Goal: Information Seeking & Learning: Learn about a topic

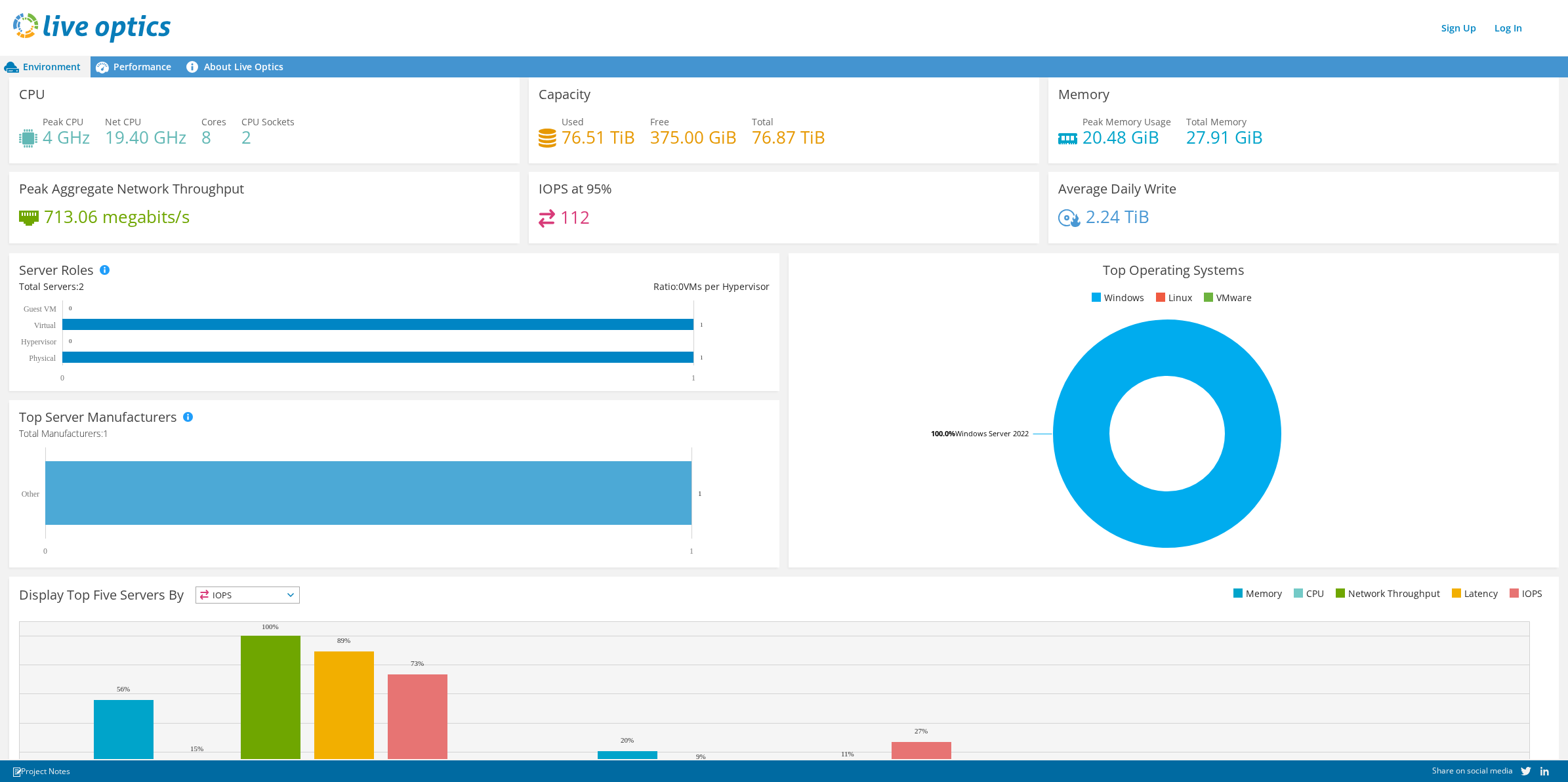
scroll to position [4, 0]
click at [534, 40] on div "Sign Up Log In" at bounding box center [797, 27] width 1568 height 29
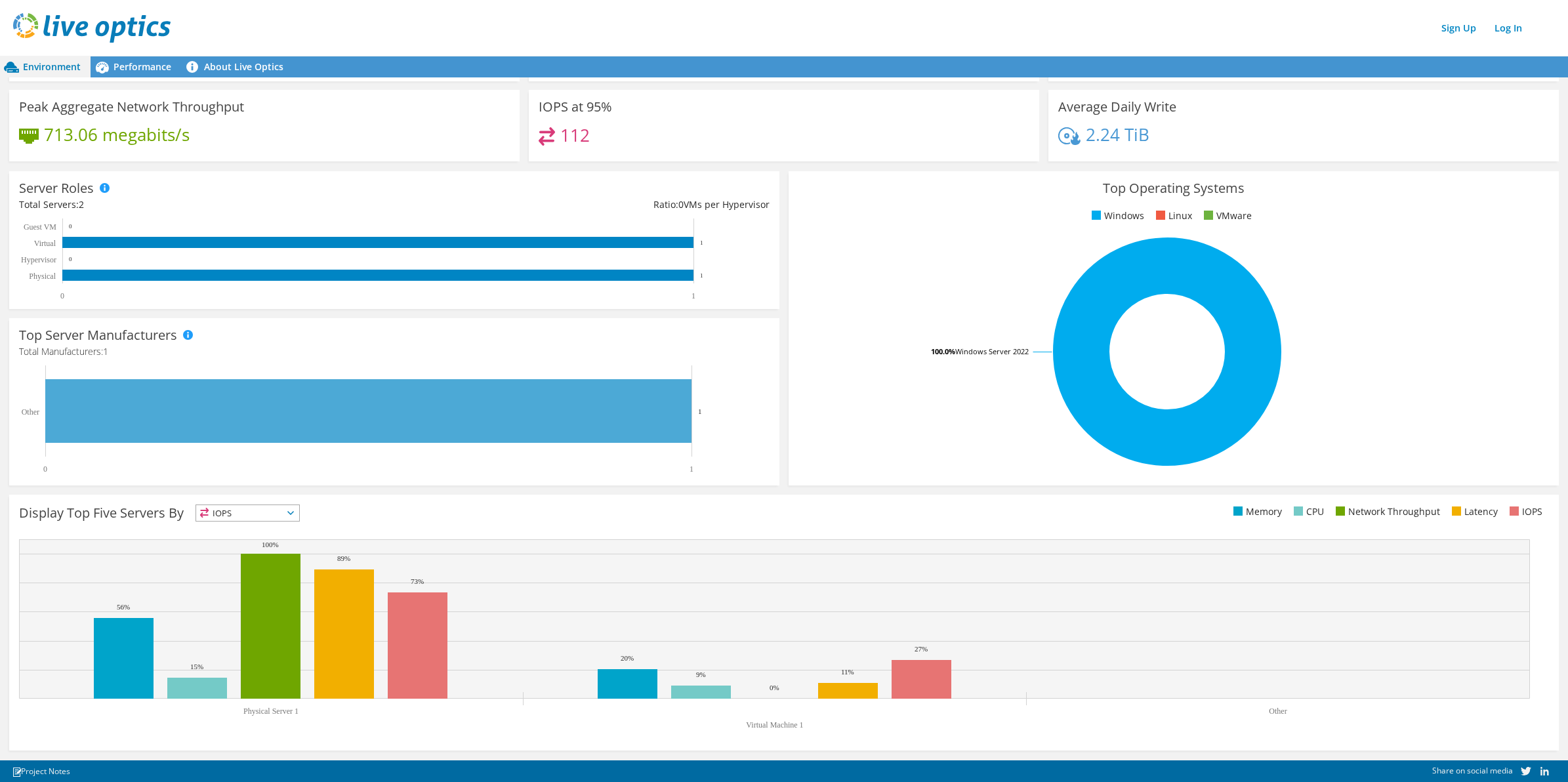
scroll to position [0, 0]
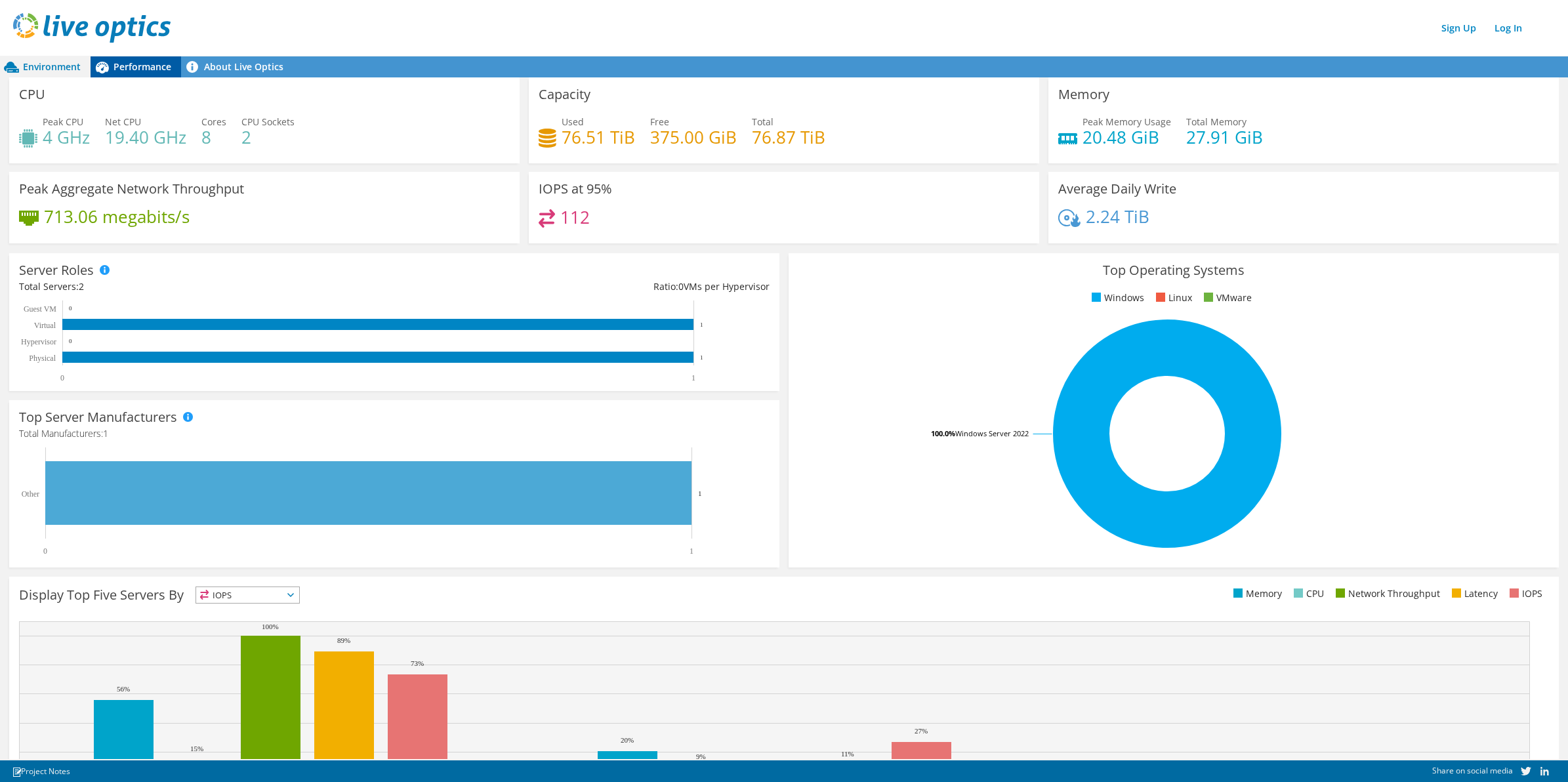
click at [152, 60] on span "Performance" at bounding box center [142, 66] width 57 height 12
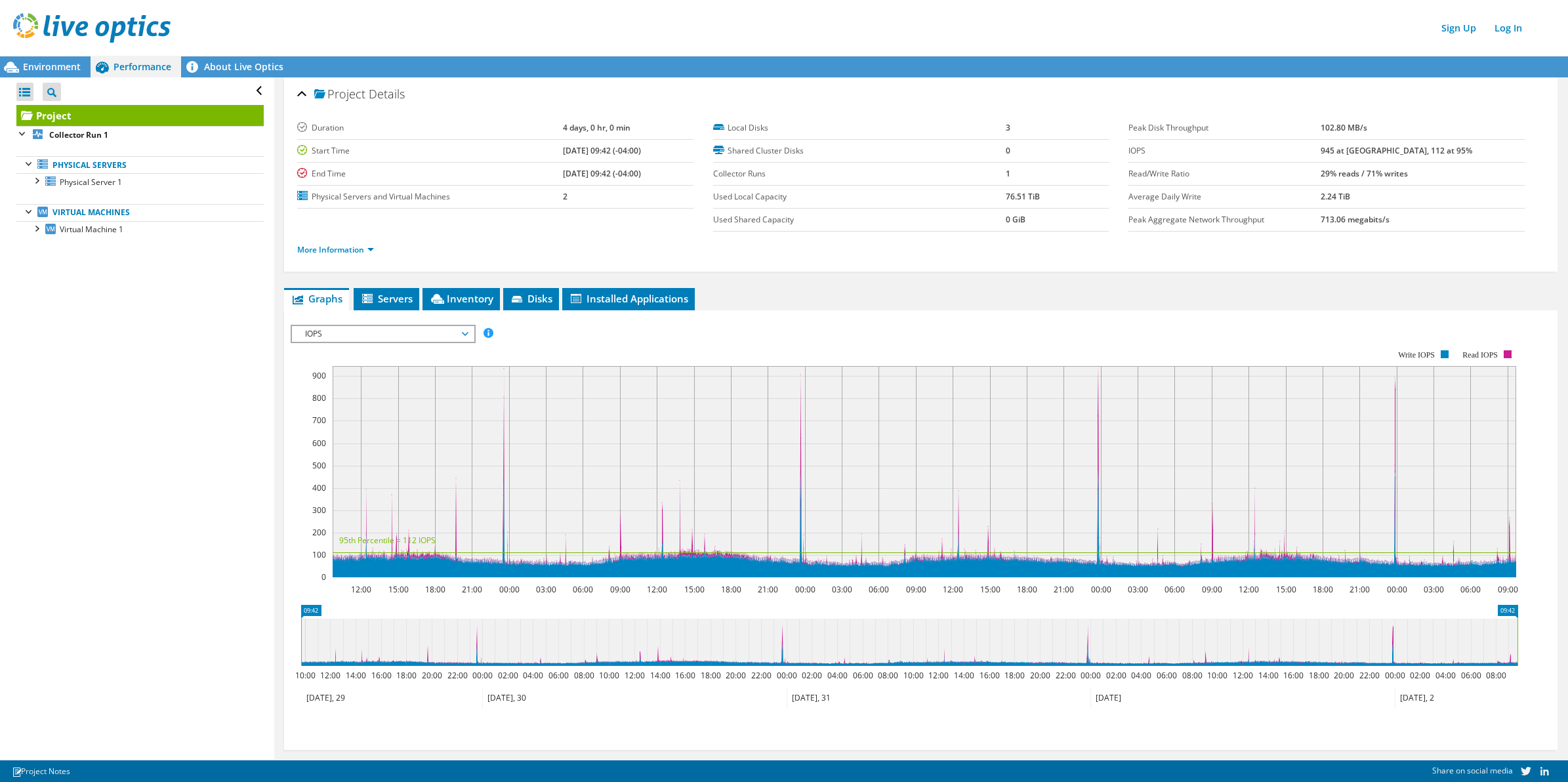
click at [360, 256] on li "More Information" at bounding box center [340, 250] width 85 height 14
click at [367, 246] on link "More Information" at bounding box center [335, 250] width 77 height 11
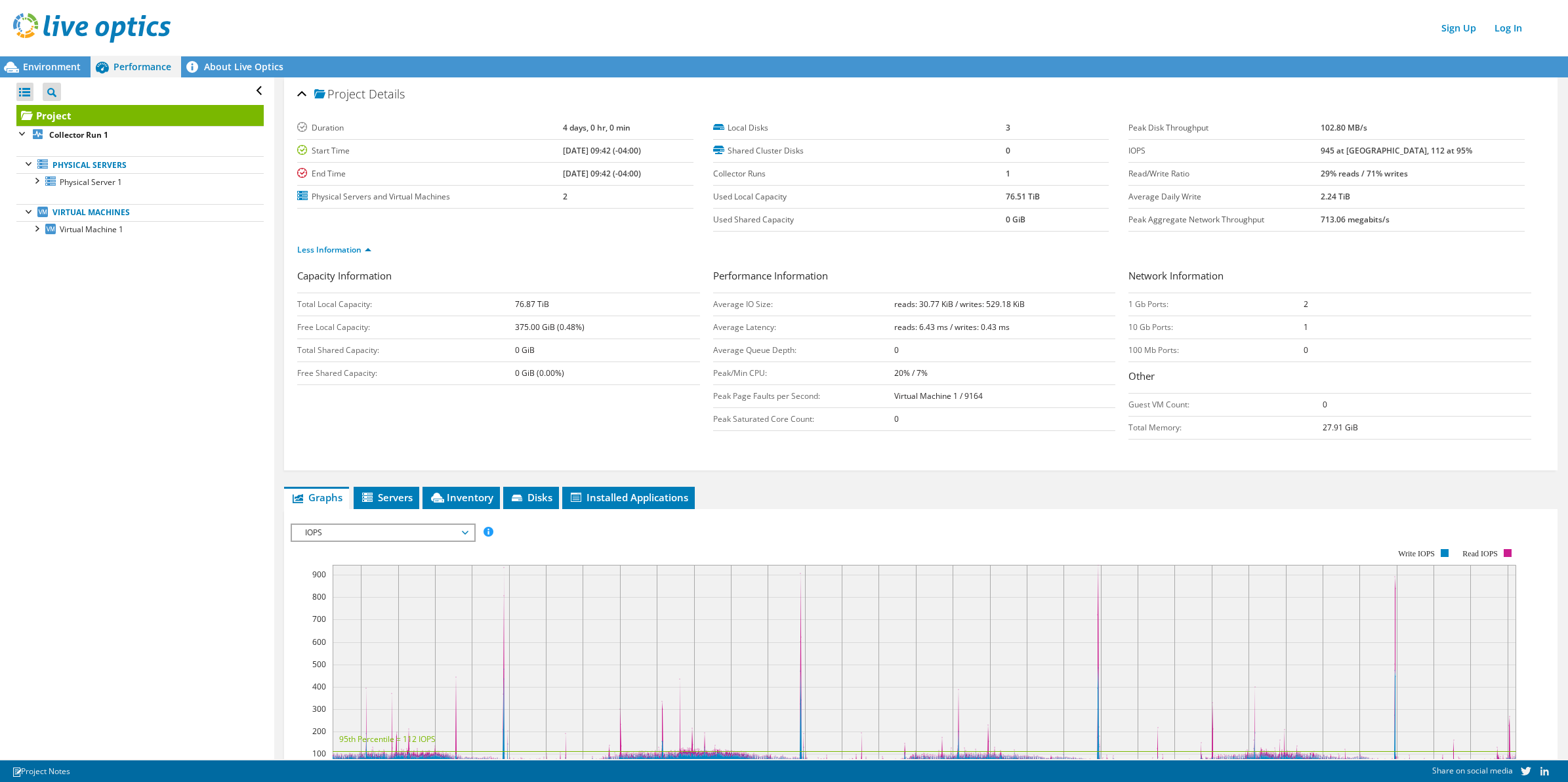
click at [246, 89] on div "Open All Close All Project Tree Filter" at bounding box center [140, 91] width 247 height 27
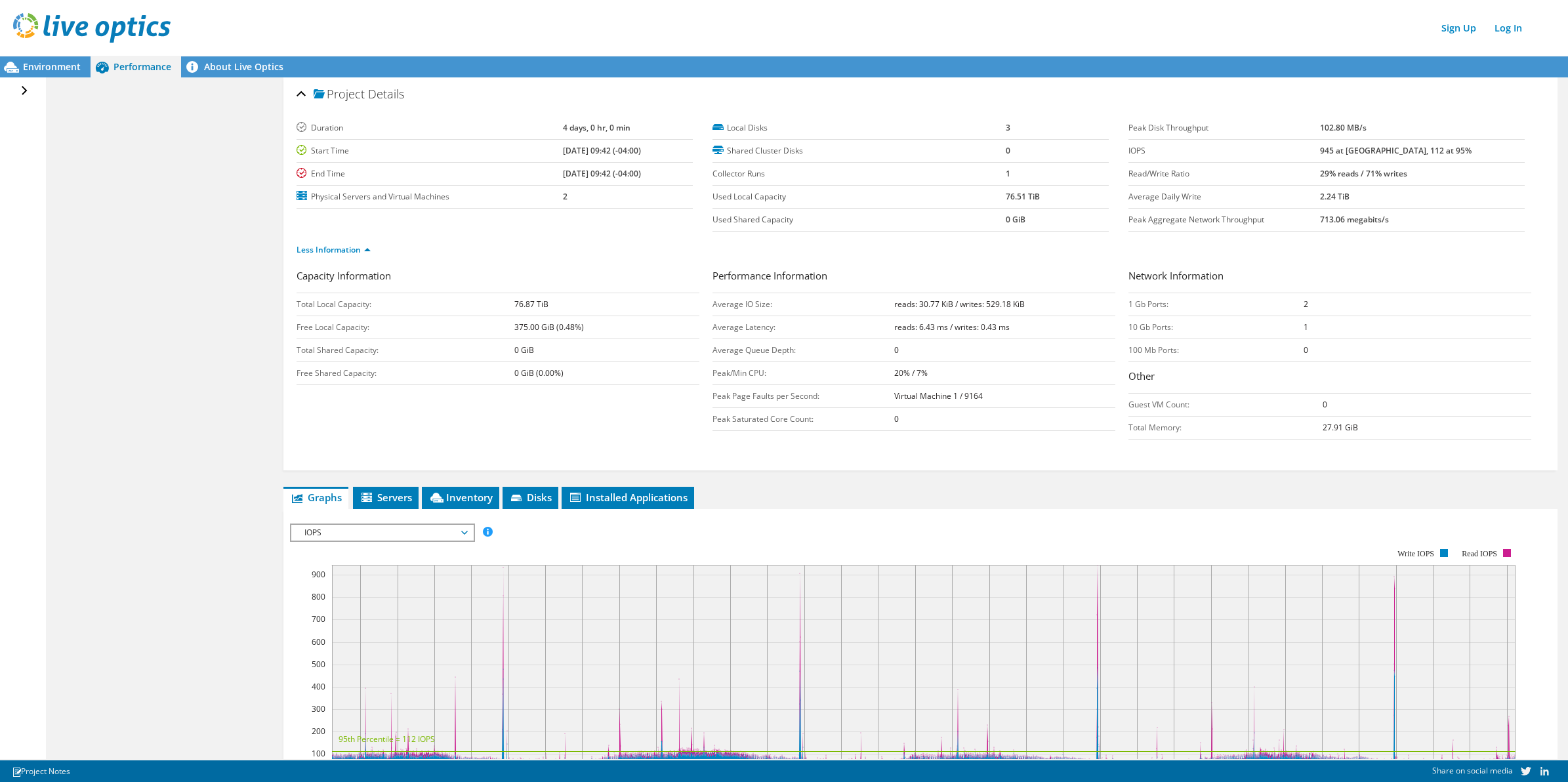
click at [25, 93] on div "Open All Close All Project Tree Filter" at bounding box center [26, 91] width 19 height 27
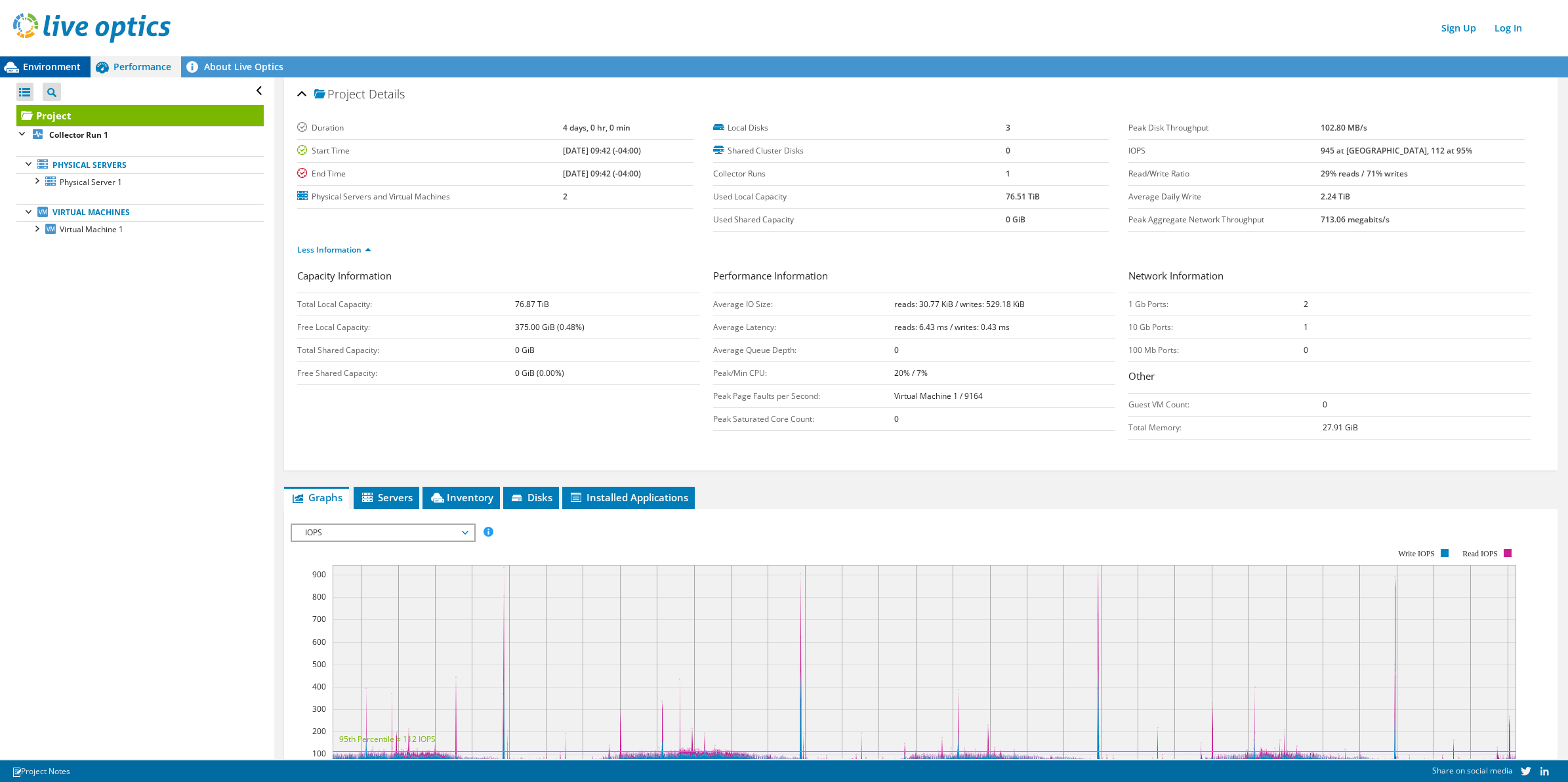
click at [69, 64] on span "Environment" at bounding box center [52, 66] width 57 height 12
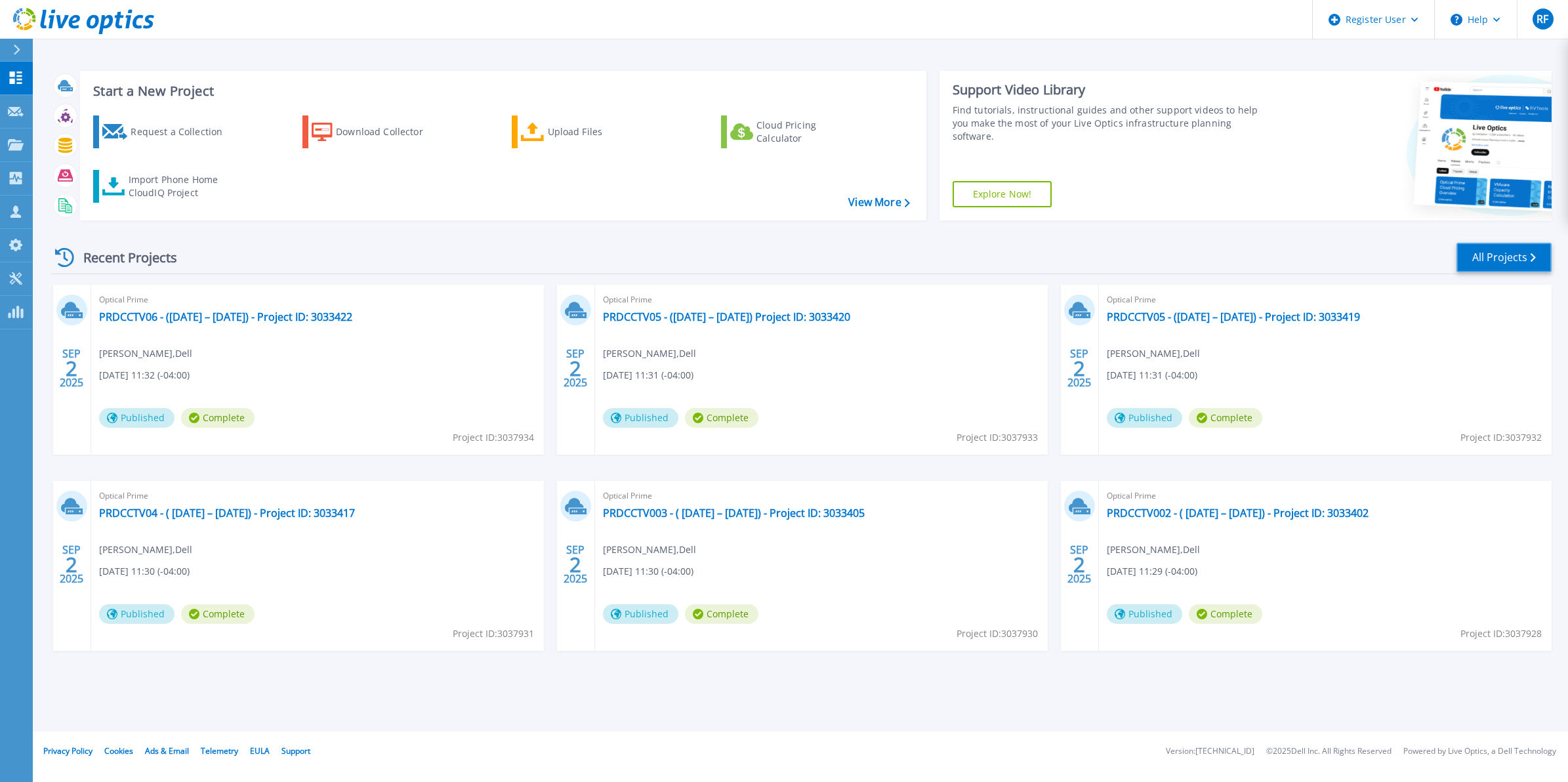
click at [1486, 249] on link "All Projects" at bounding box center [1504, 257] width 95 height 29
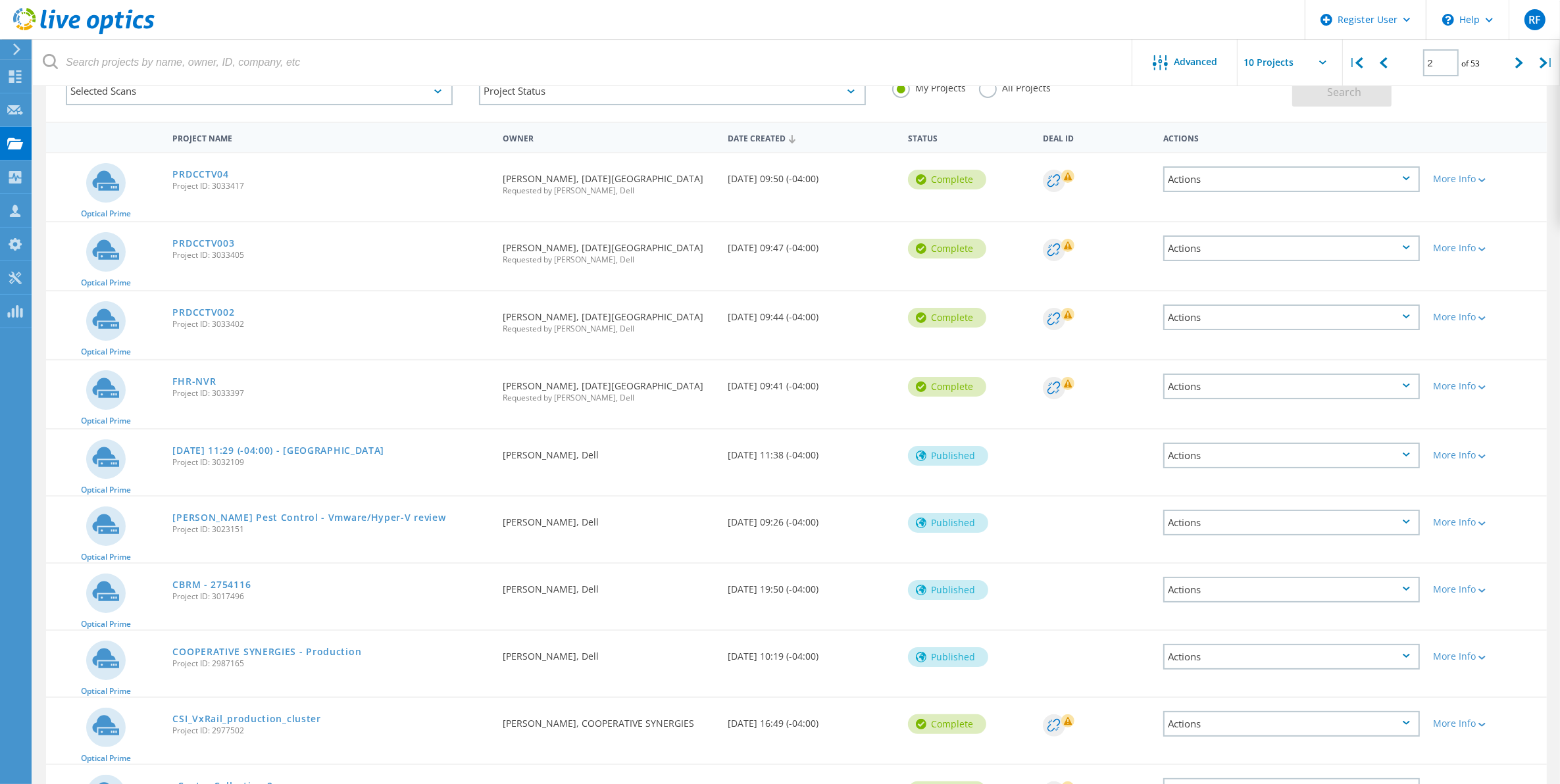
scroll to position [89, 0]
click at [196, 171] on link "PRDCCTV04" at bounding box center [200, 175] width 56 height 9
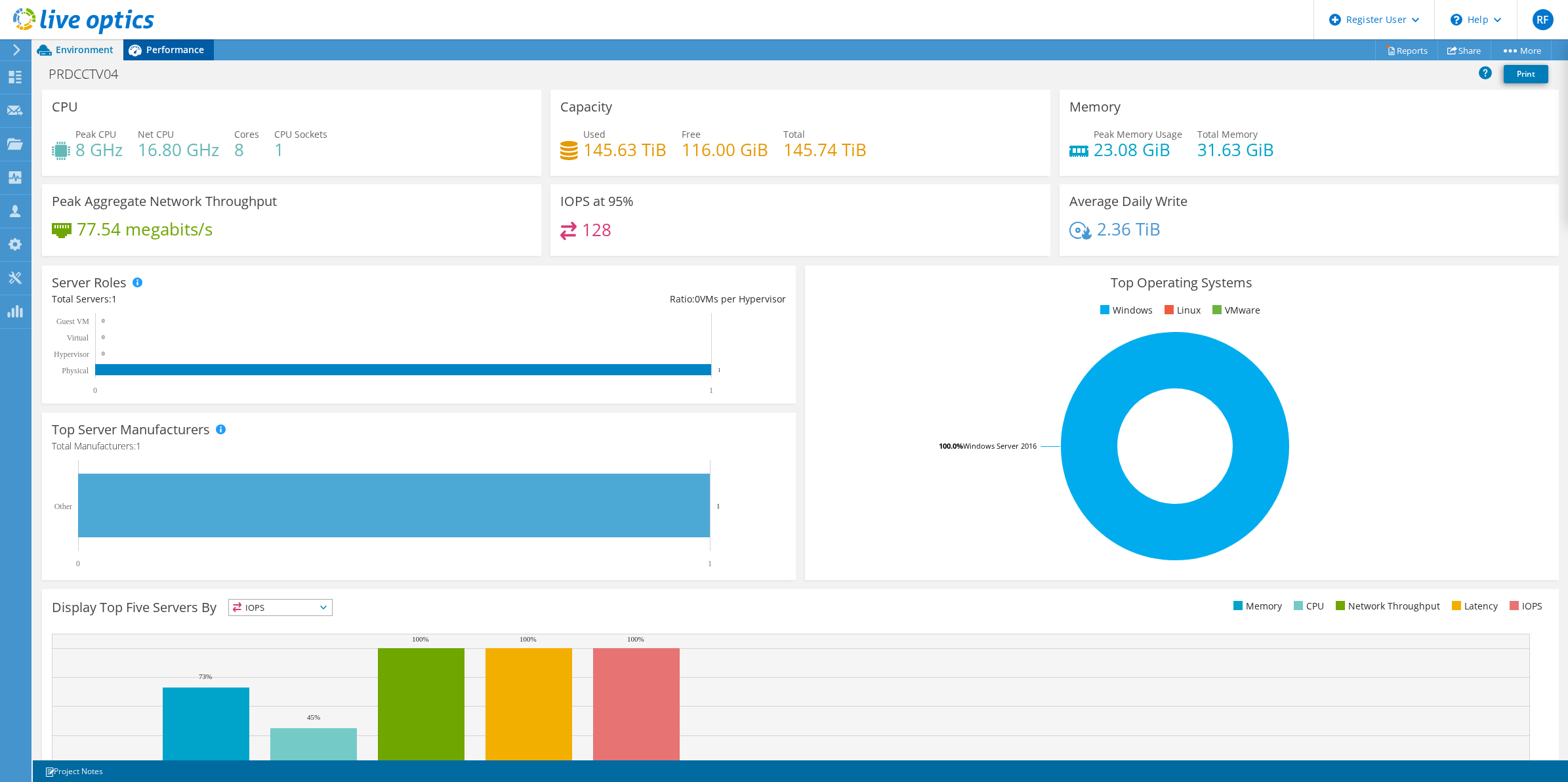
click at [140, 50] on icon at bounding box center [135, 50] width 13 height 11
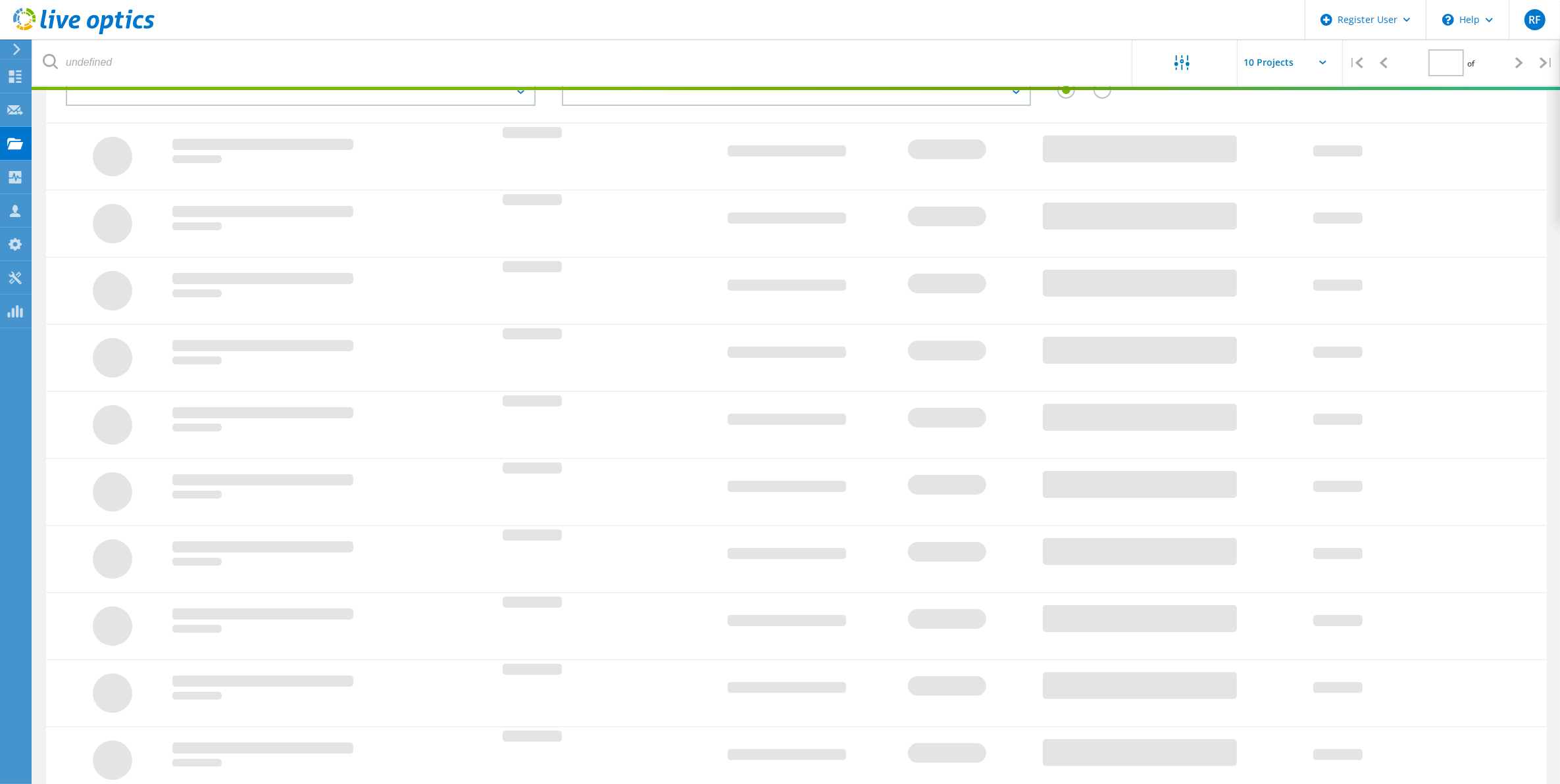
type input "2"
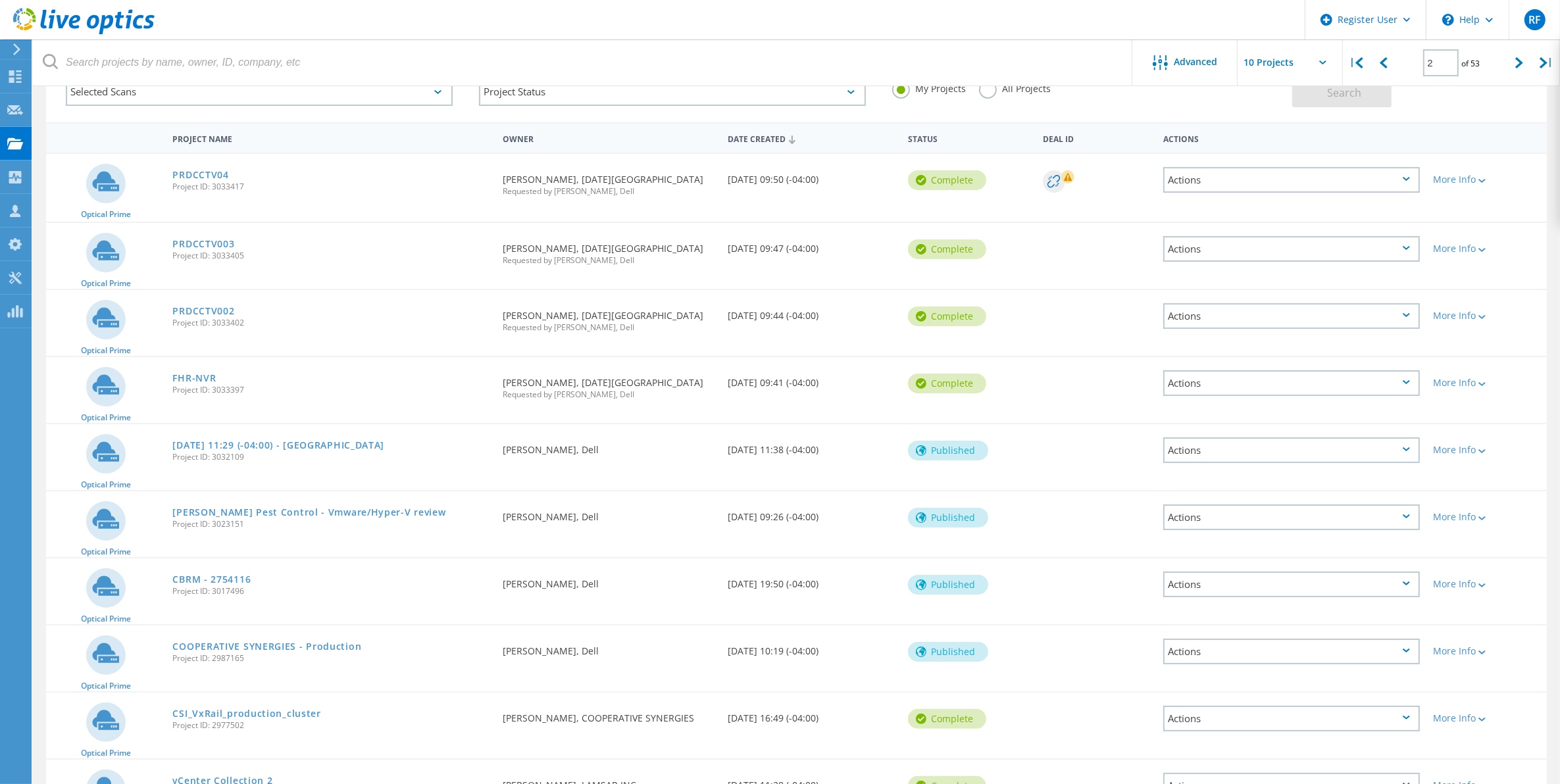
scroll to position [89, 0]
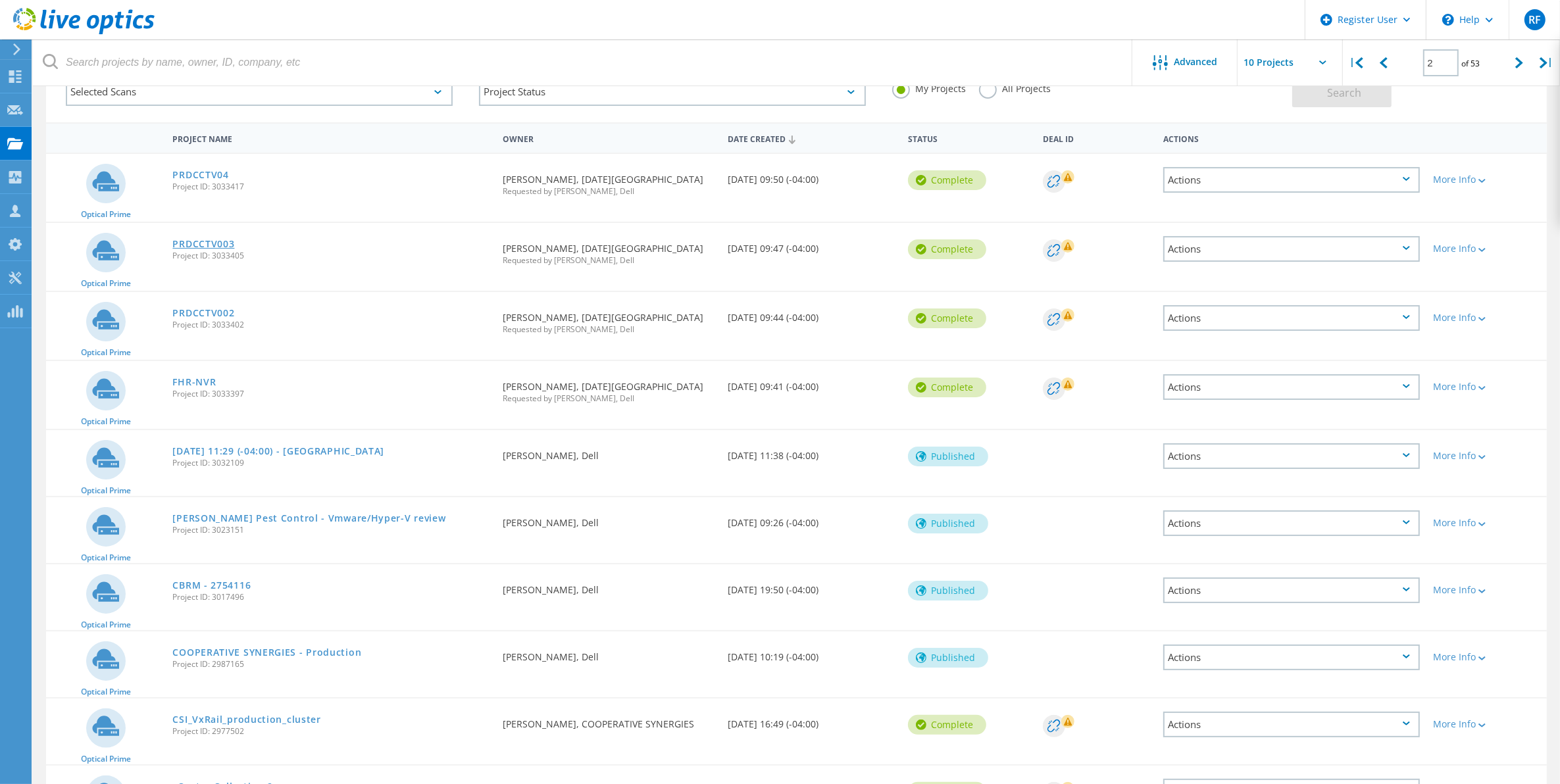
click at [208, 243] on link "PRDCCTV003" at bounding box center [203, 243] width 62 height 9
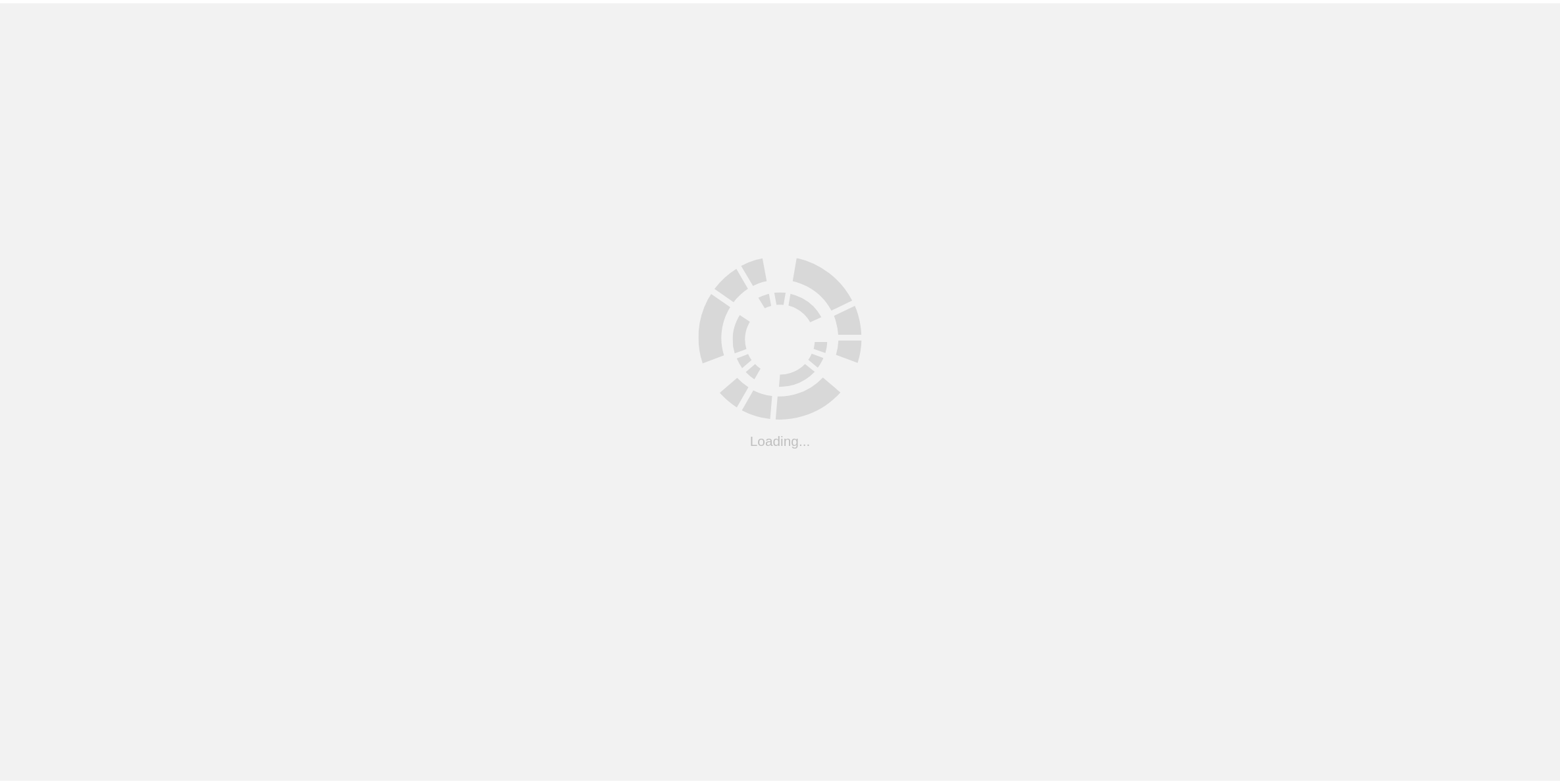
scroll to position [89, 0]
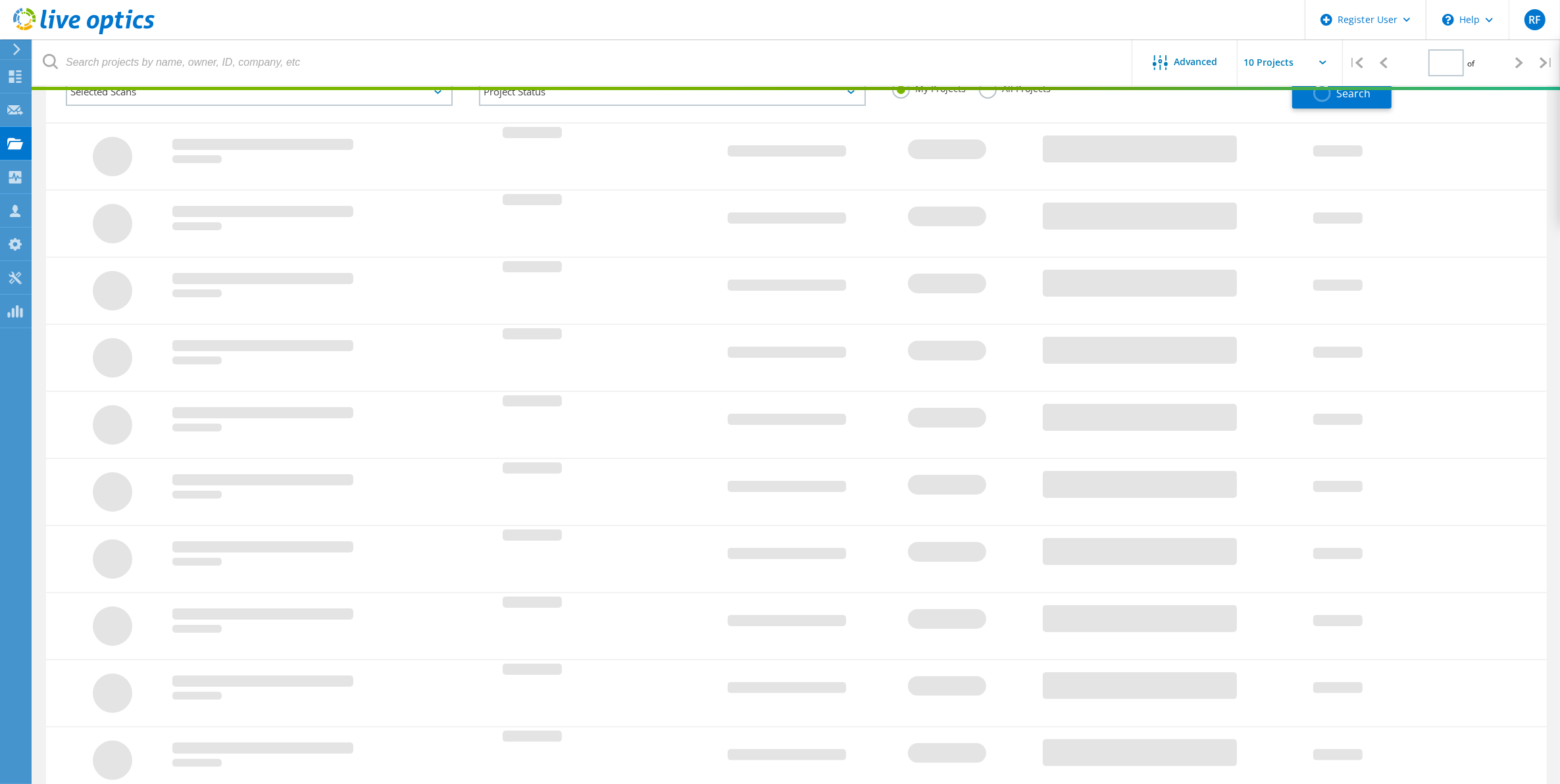
type input "2"
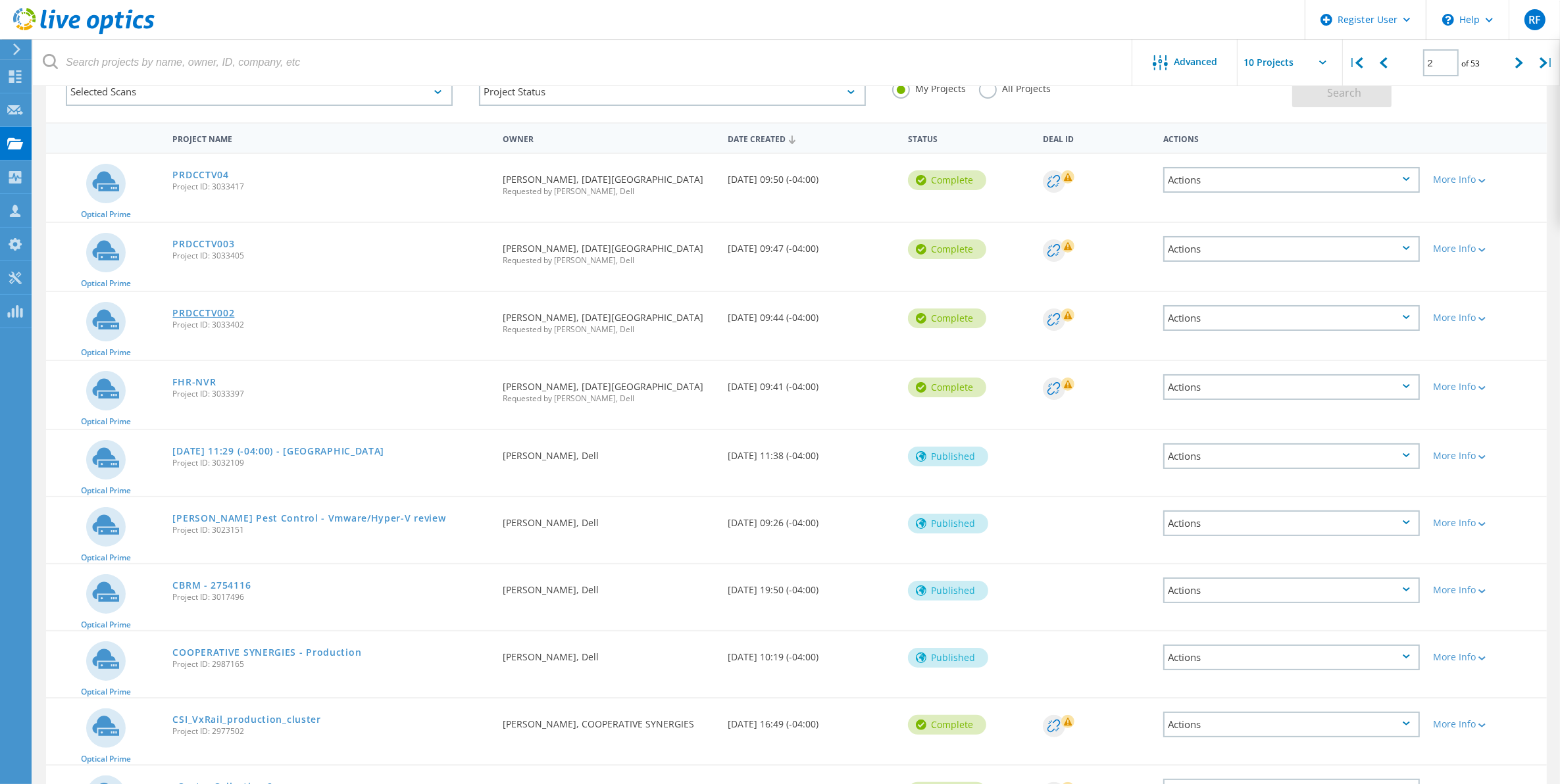
click at [220, 308] on link "PRDCCTV002" at bounding box center [203, 312] width 62 height 9
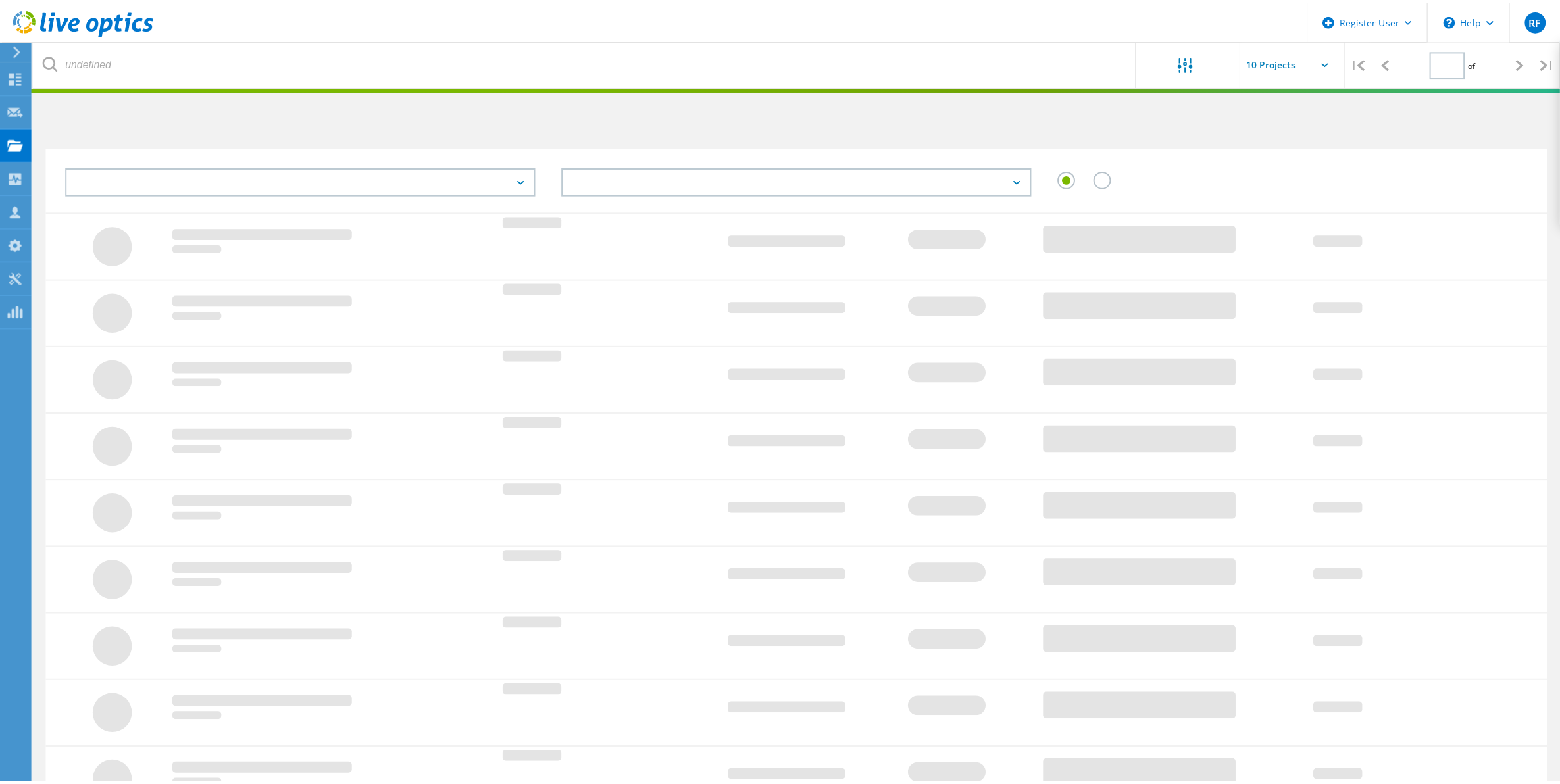
scroll to position [89, 0]
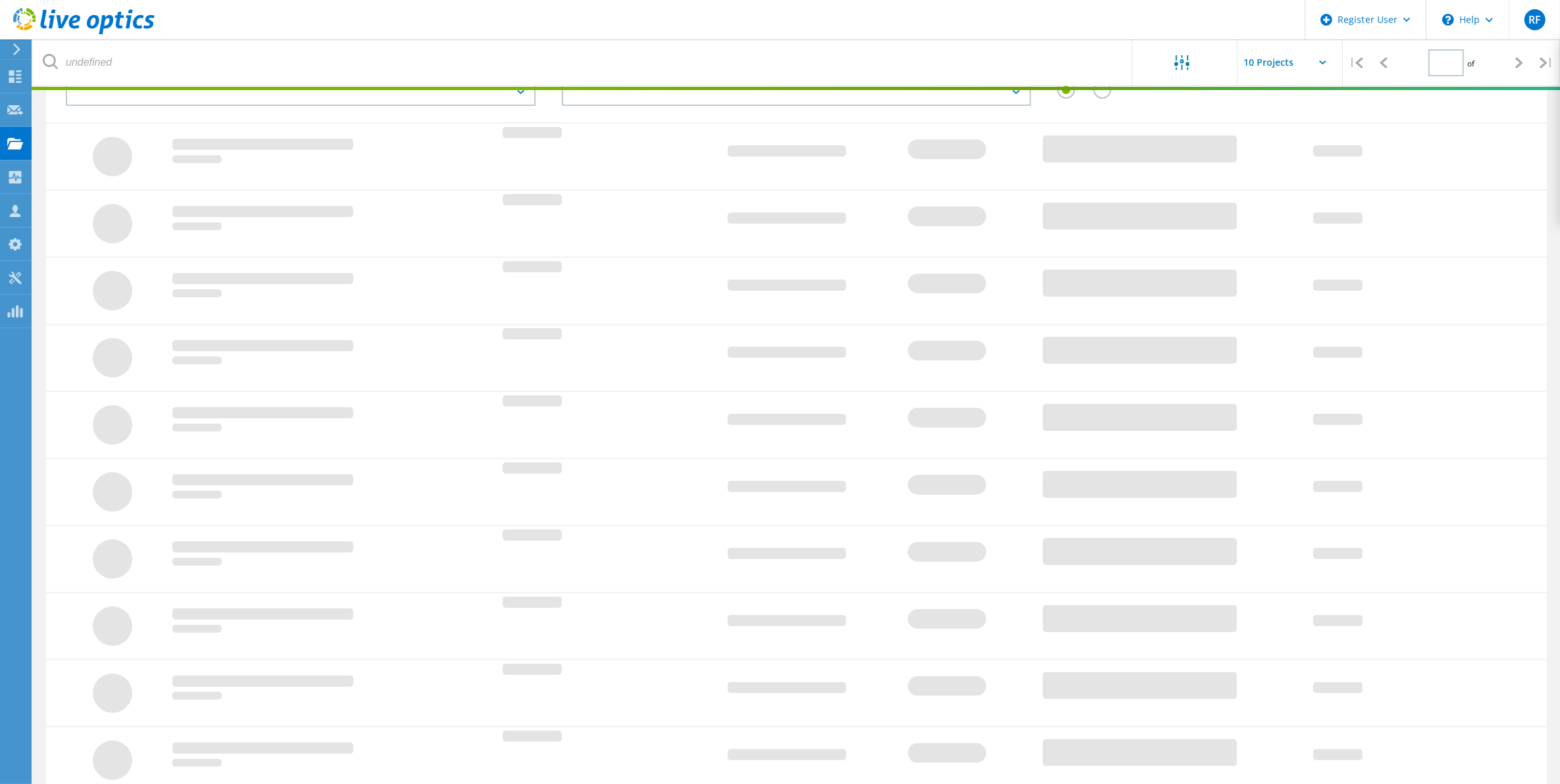
type input "2"
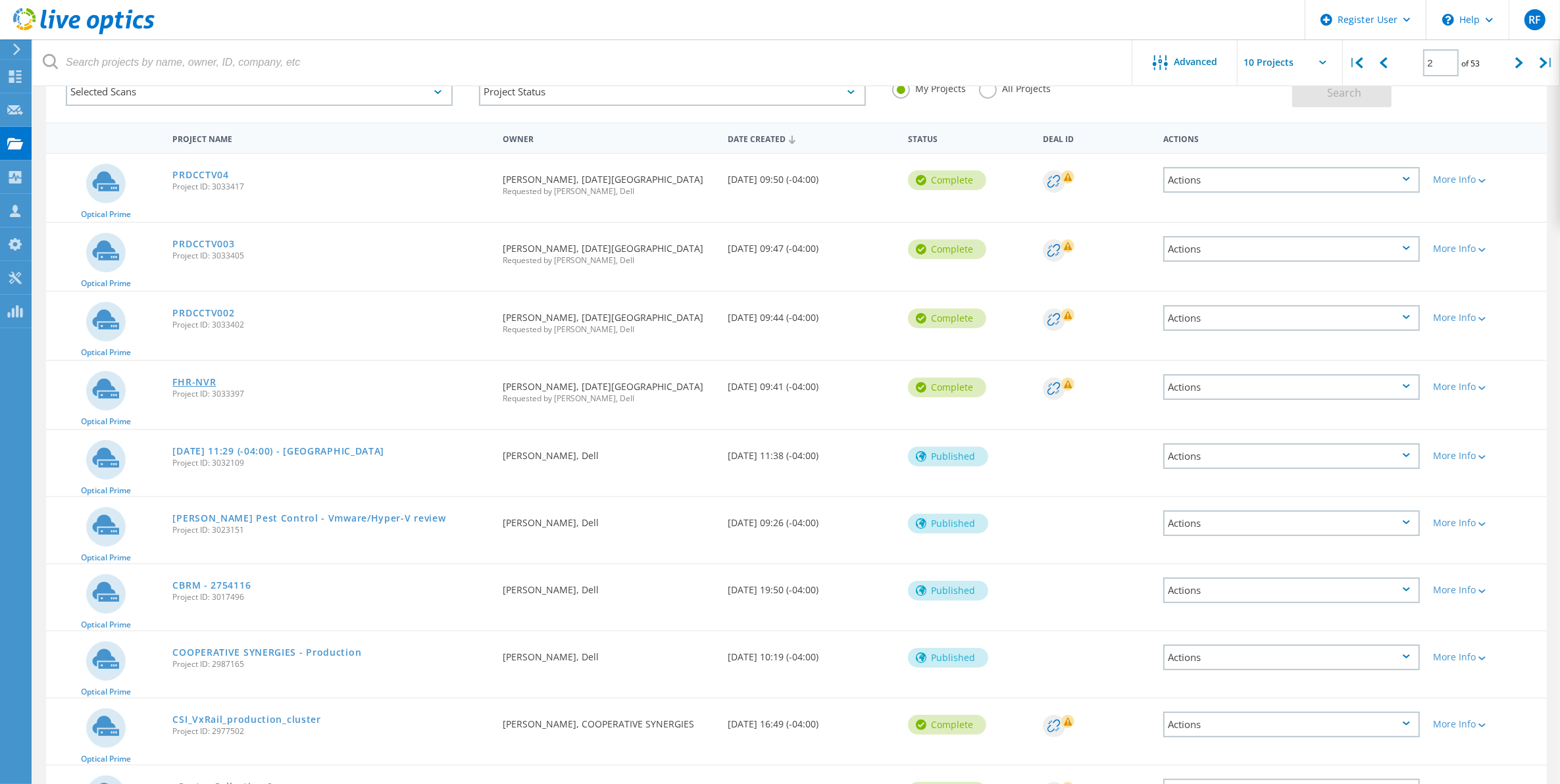
click at [201, 378] on link "FHR-NVR" at bounding box center [194, 382] width 43 height 9
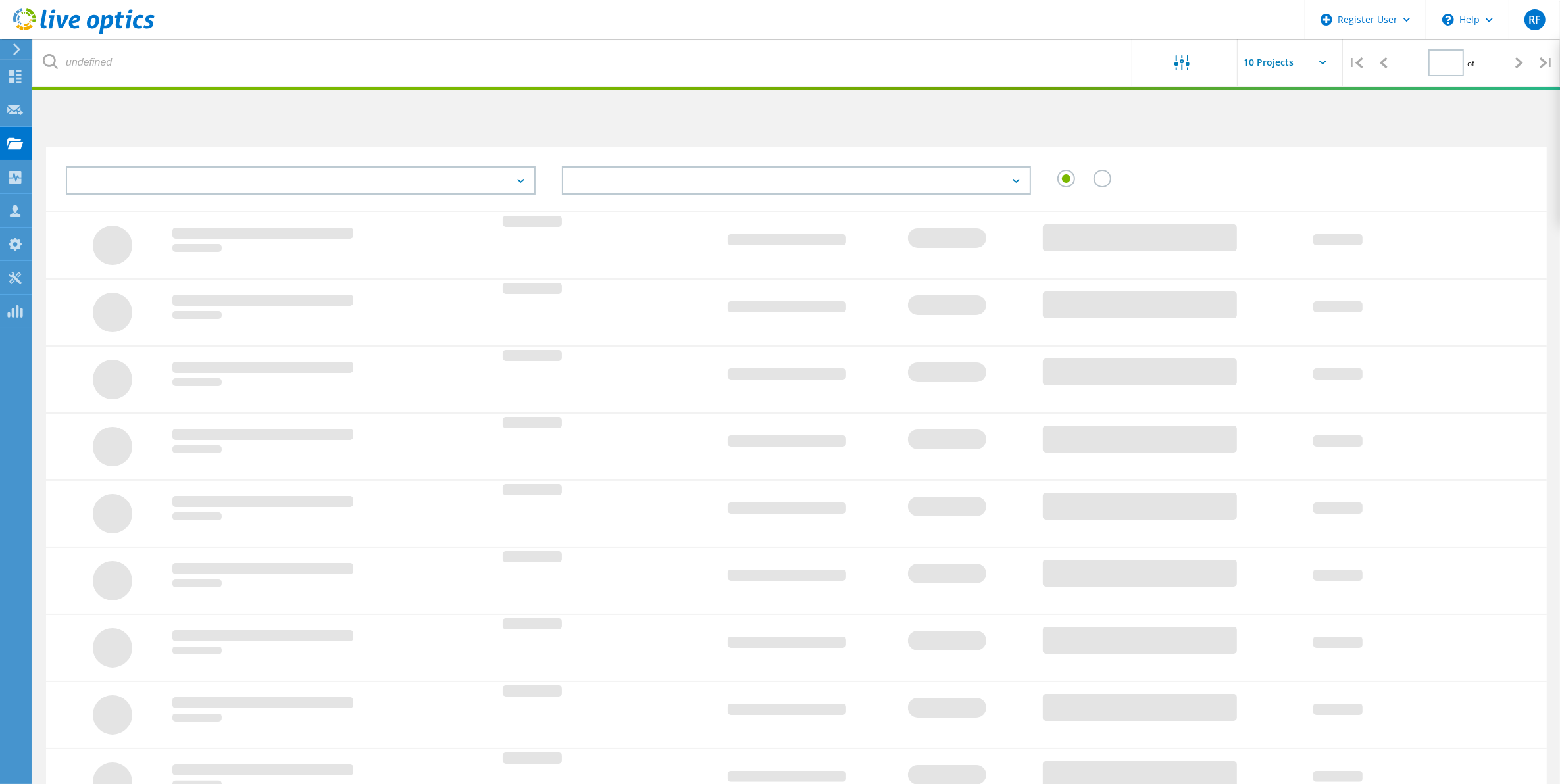
type input "2"
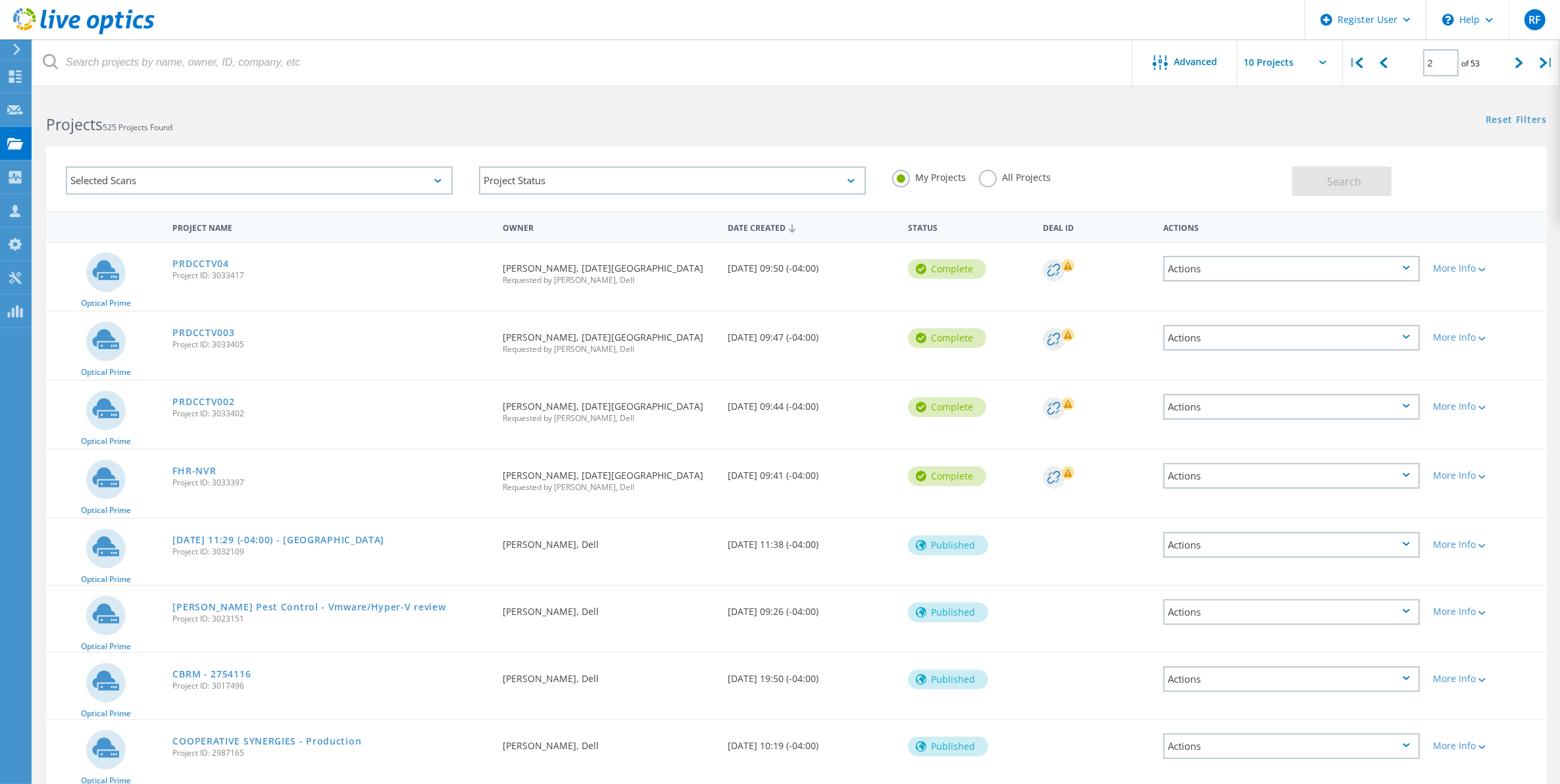
drag, startPoint x: 653, startPoint y: 268, endPoint x: 494, endPoint y: 268, distance: 159.0
click at [494, 268] on div "Optical Prime PRDCCTV04 Project ID: 3033417 Requested By Inderdeep Chawla, Frid…" at bounding box center [796, 276] width 1500 height 68
copy div "Requested By Inderdeep Chawla, Friday Harbour"
click at [994, 174] on label "All Projects" at bounding box center [1015, 176] width 72 height 12
click at [0, 0] on input "All Projects" at bounding box center [0, 0] width 0 height 0
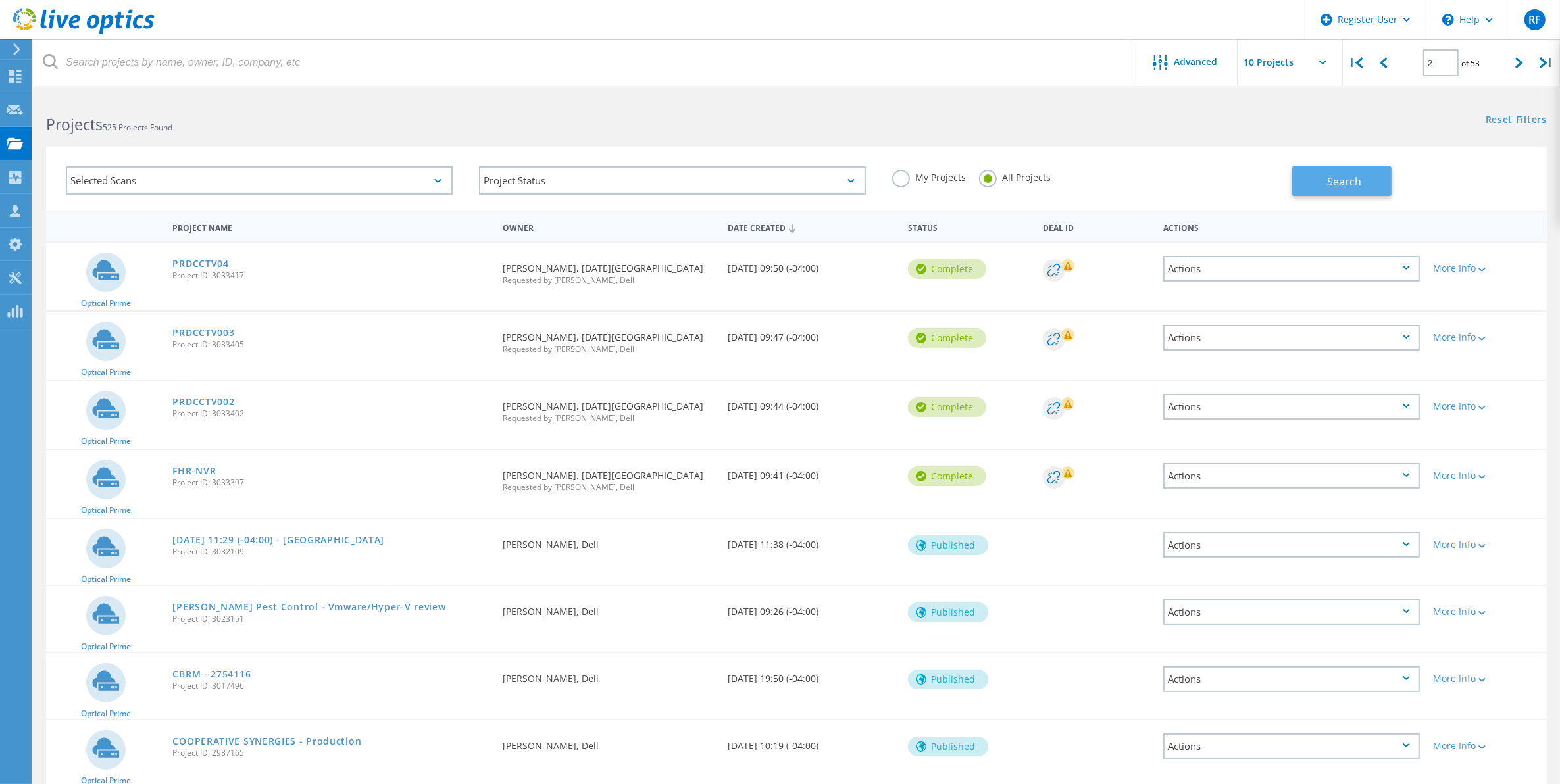
click at [1332, 183] on span "Search" at bounding box center [1344, 181] width 34 height 14
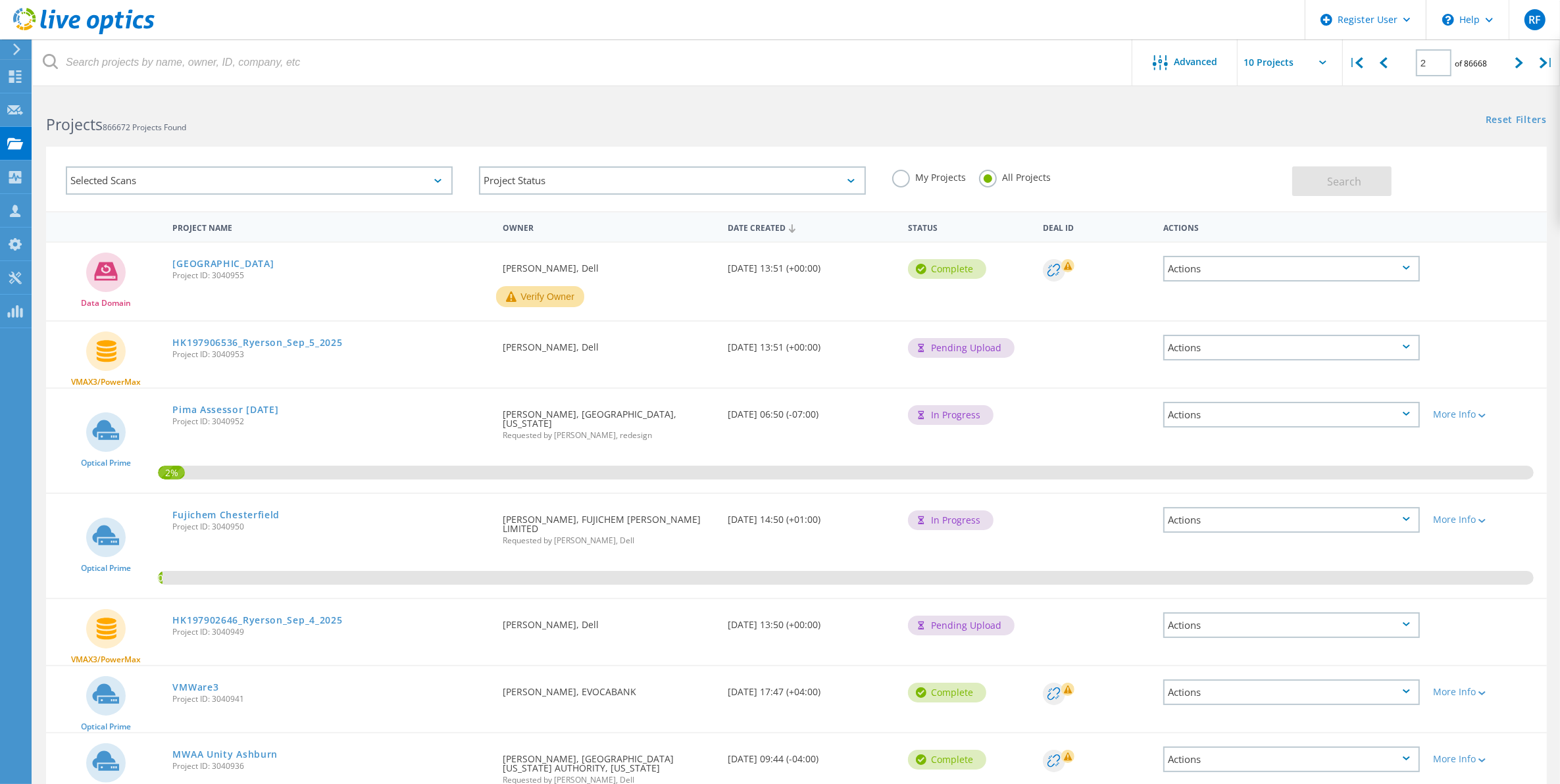
click at [313, 170] on div "Selected Scans" at bounding box center [259, 180] width 387 height 28
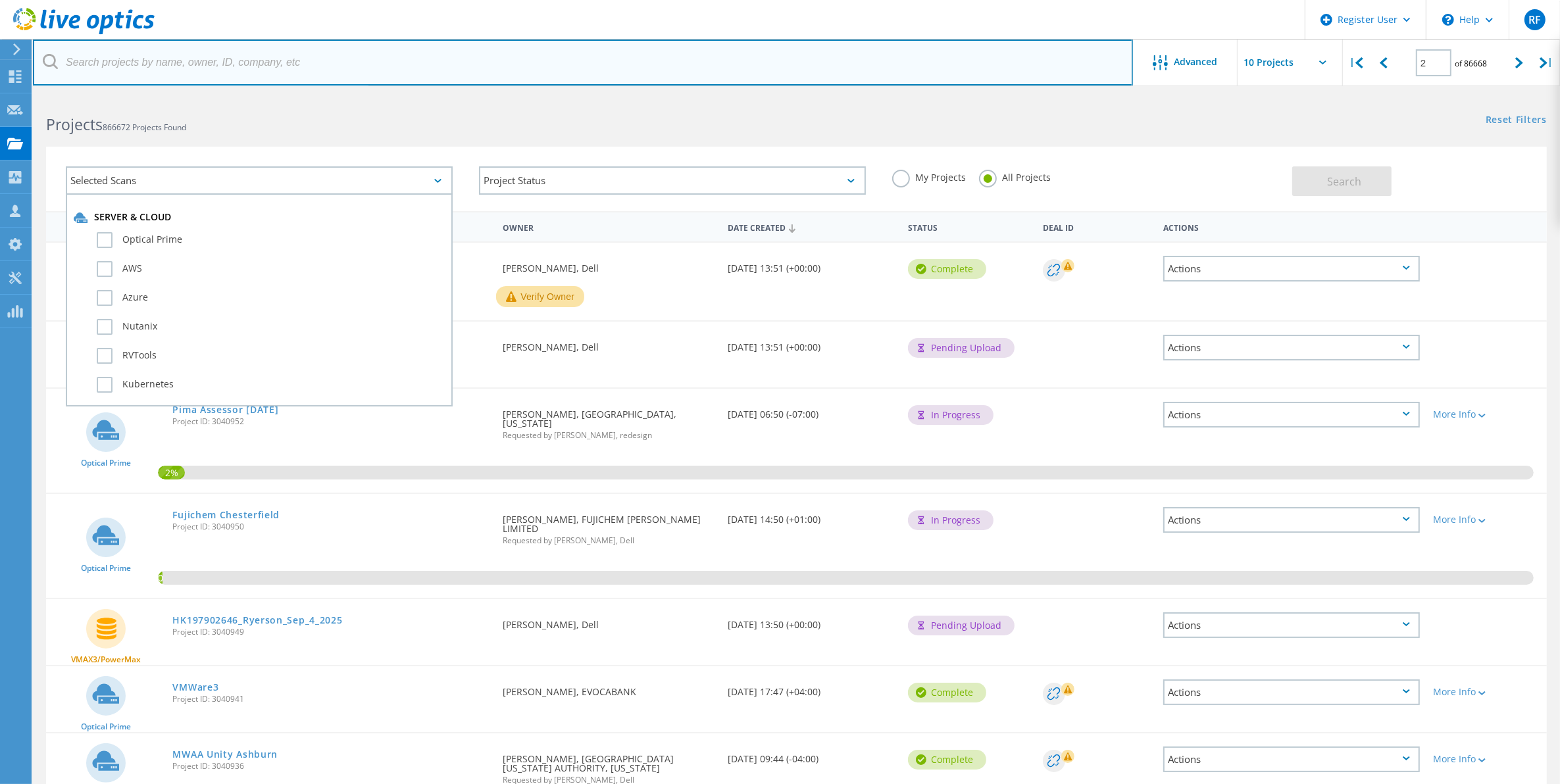
click at [375, 40] on input "text" at bounding box center [583, 63] width 1100 height 46
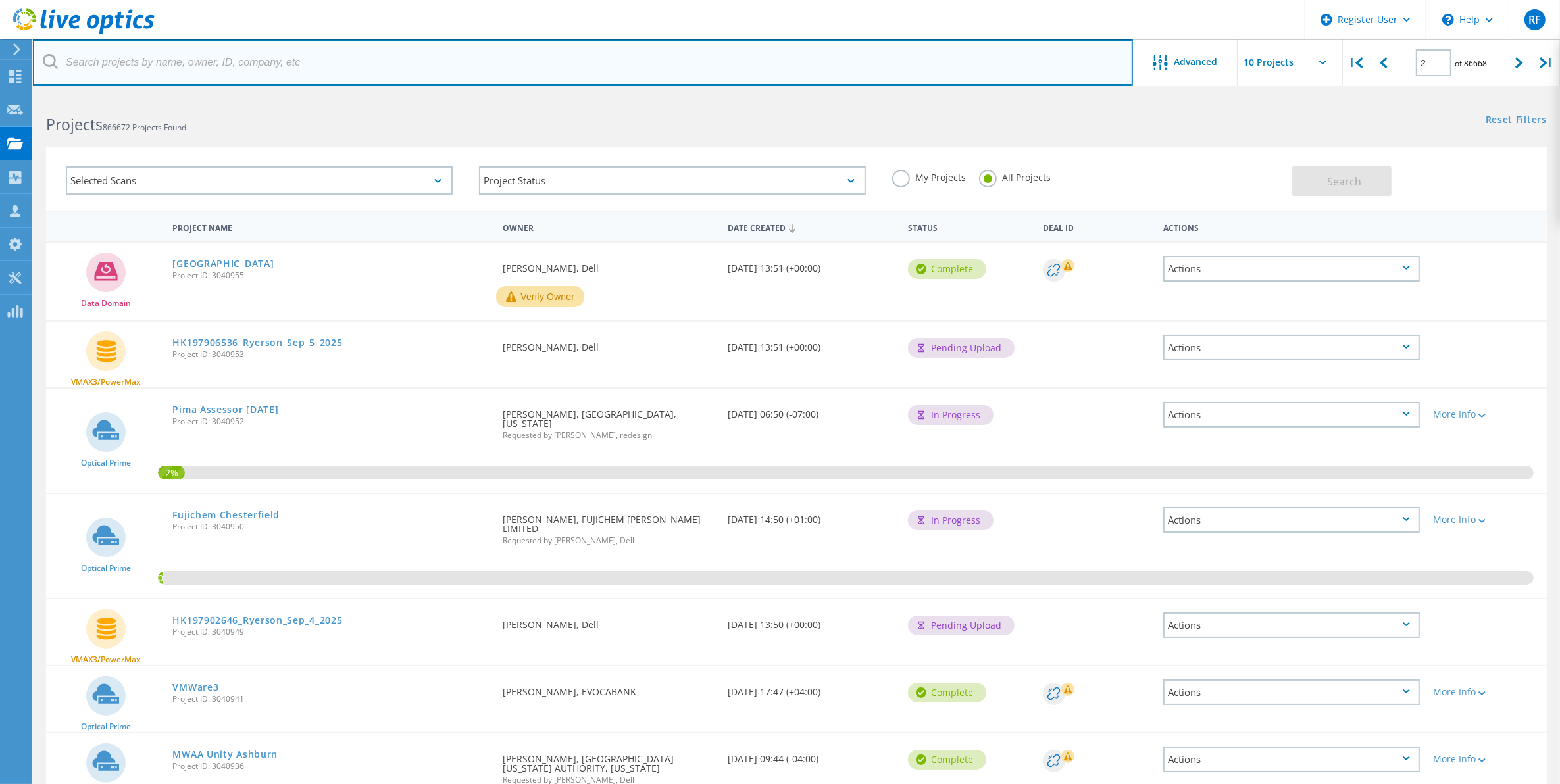
paste input "Inderdeep Chawla, Friday Harbour"
type input "Inderdeep Chawla, Friday Harbour"
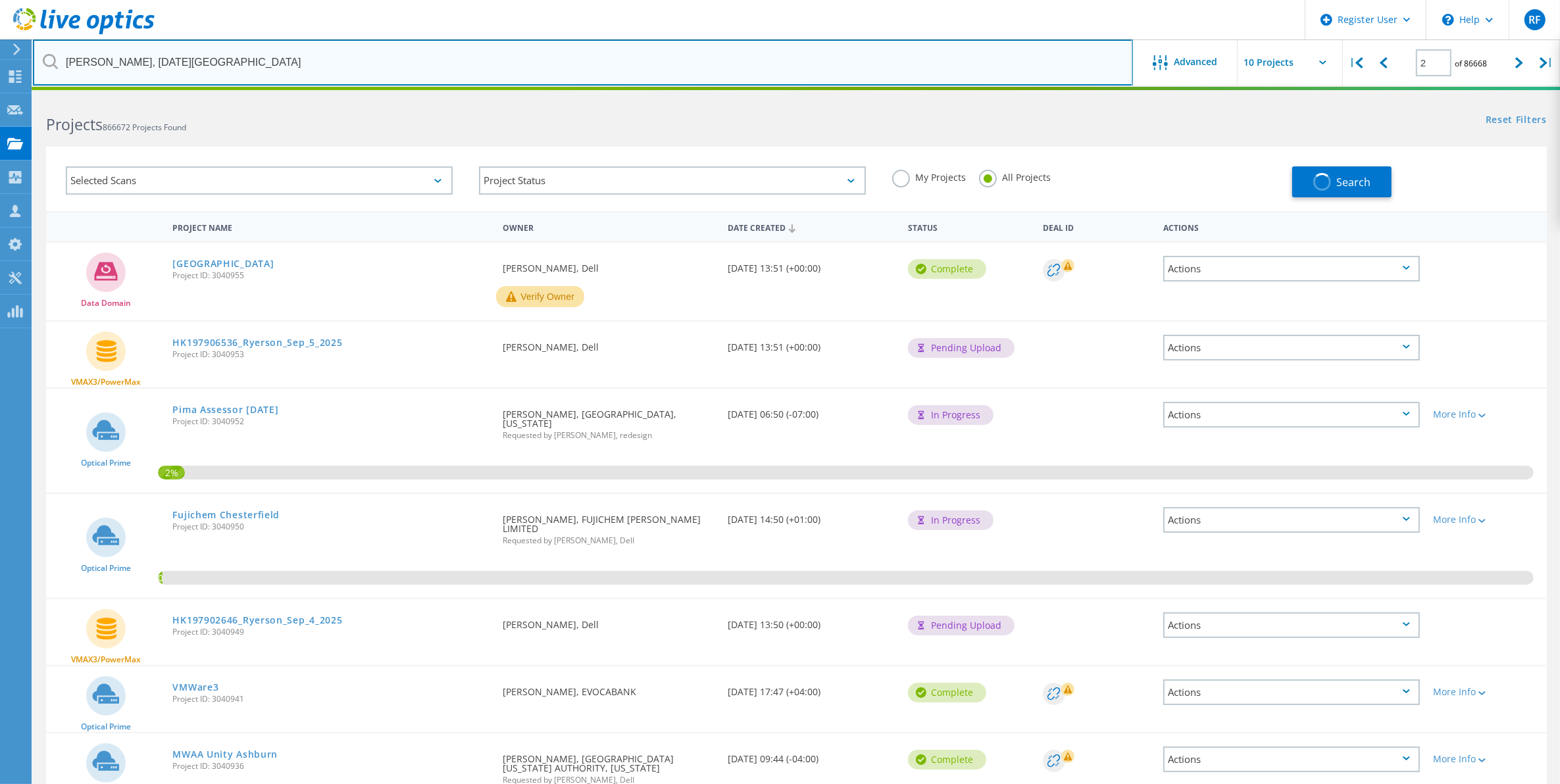
type input "1"
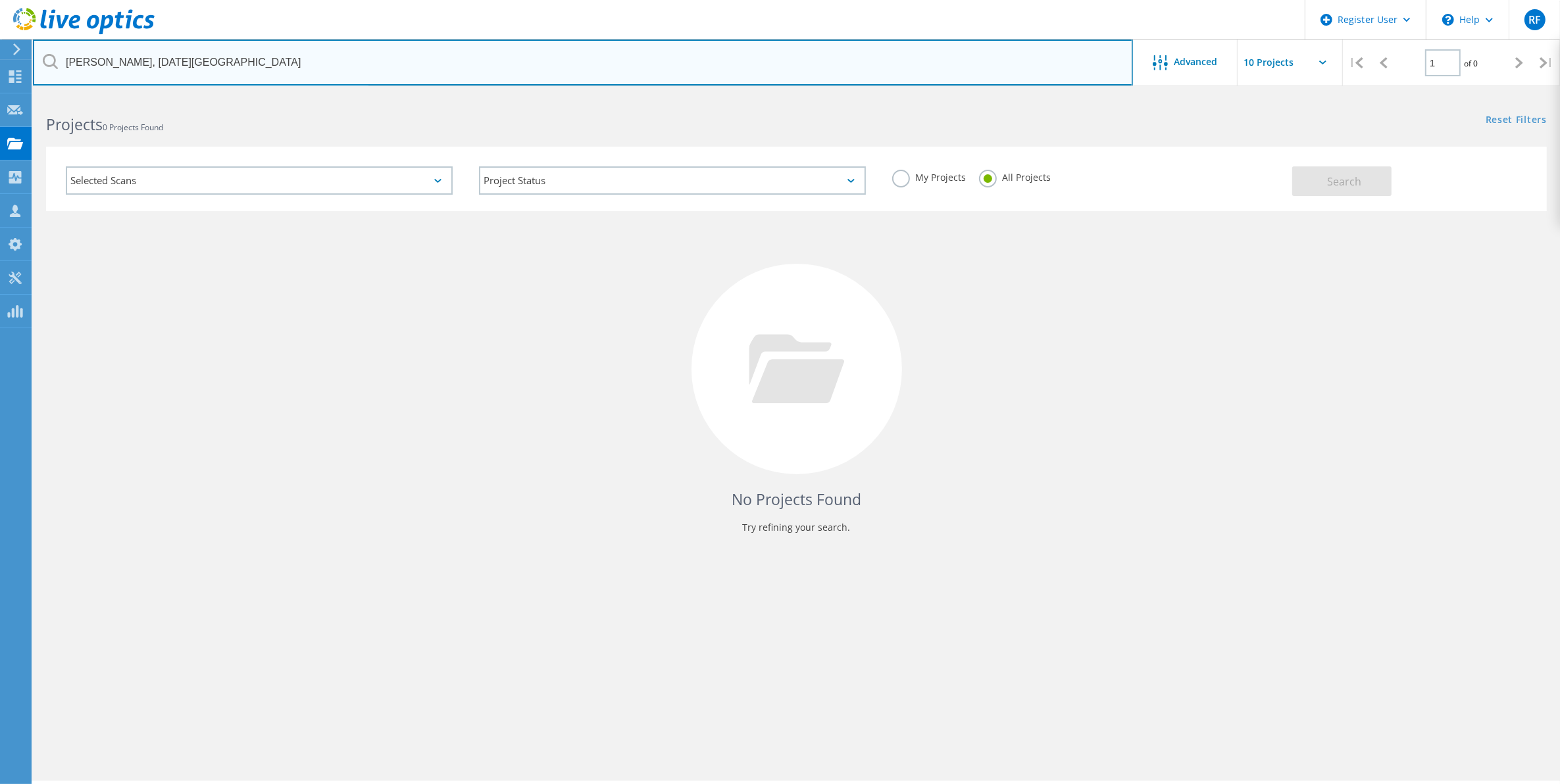
click at [271, 55] on input "Inderdeep Chawla, Friday Harbour" at bounding box center [583, 63] width 1100 height 46
paste input "Inderdeep Chawla <ichawla@fridayharbour.com>"
drag, startPoint x: 159, startPoint y: 63, endPoint x: 36, endPoint y: 51, distance: 123.6
click at [36, 51] on input "Inderdeep Chawla <ichawla@fridayharbour.com" at bounding box center [583, 63] width 1100 height 46
type input "[EMAIL_ADDRESS][DOMAIN_NAME]"
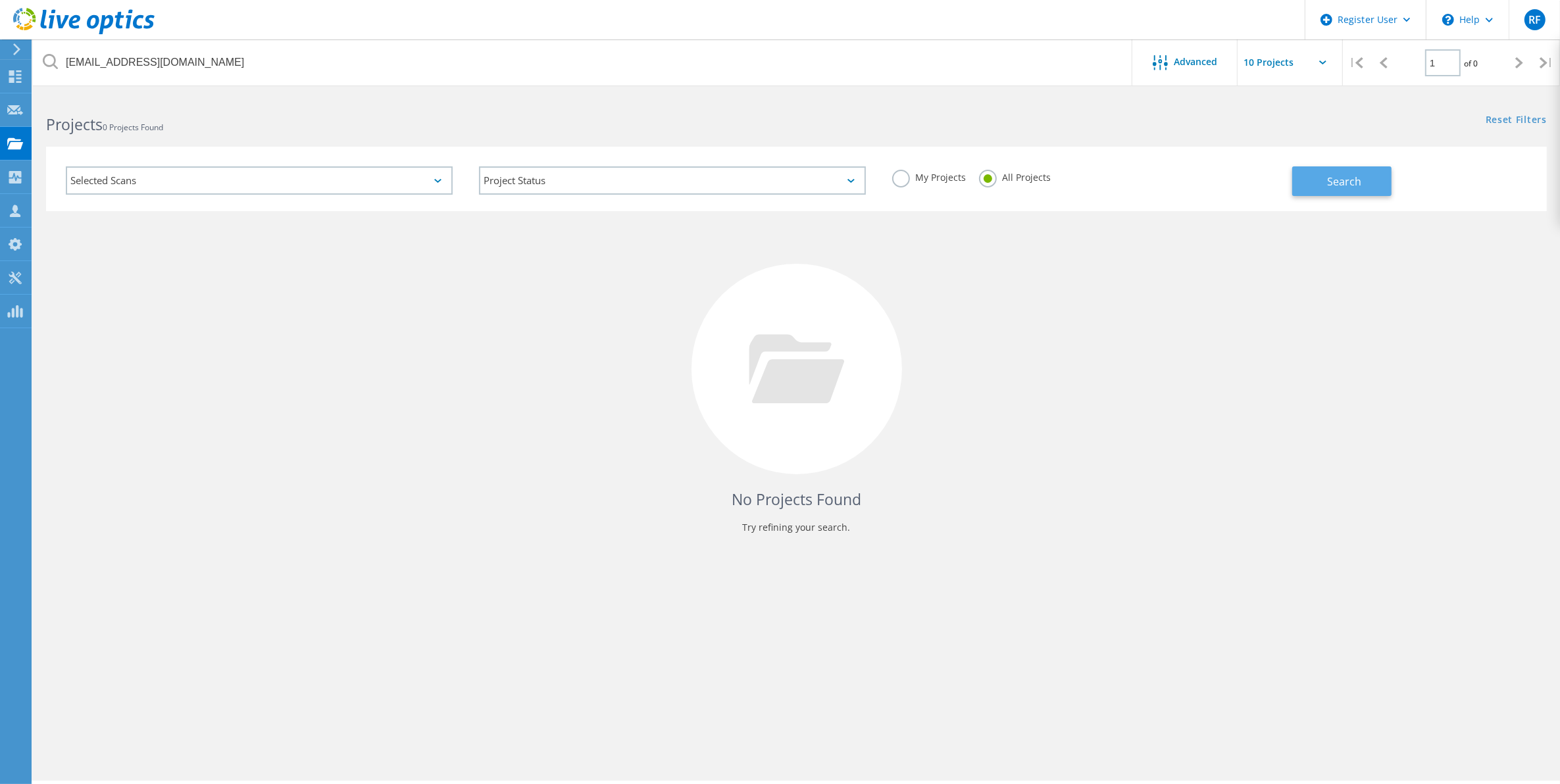
click at [1342, 181] on span "Search" at bounding box center [1344, 181] width 34 height 14
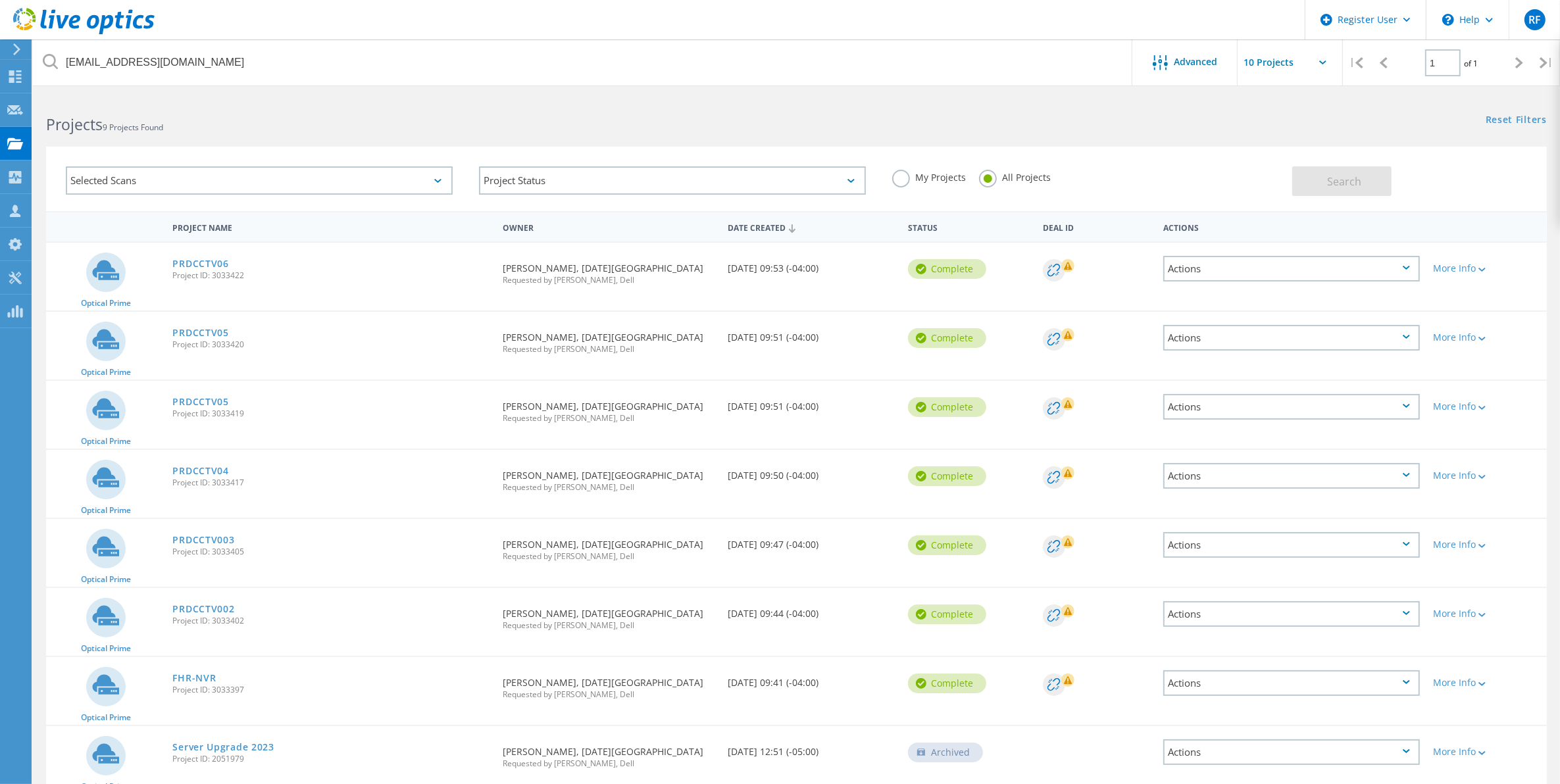
click at [231, 415] on span "Project ID: 3033419" at bounding box center [331, 413] width 317 height 8
click at [195, 397] on link "PRDCCTV05" at bounding box center [200, 402] width 56 height 9
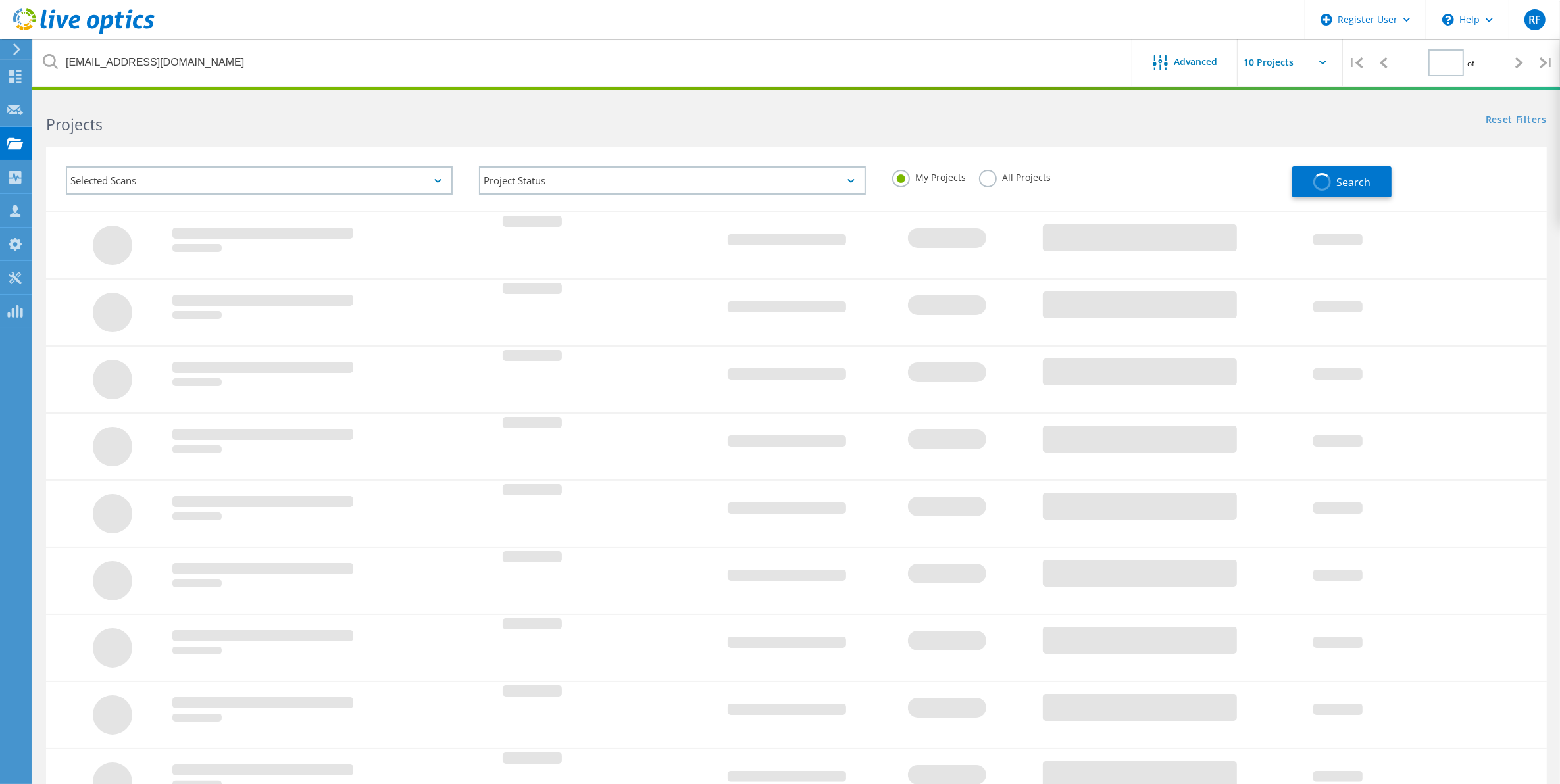
type input "1"
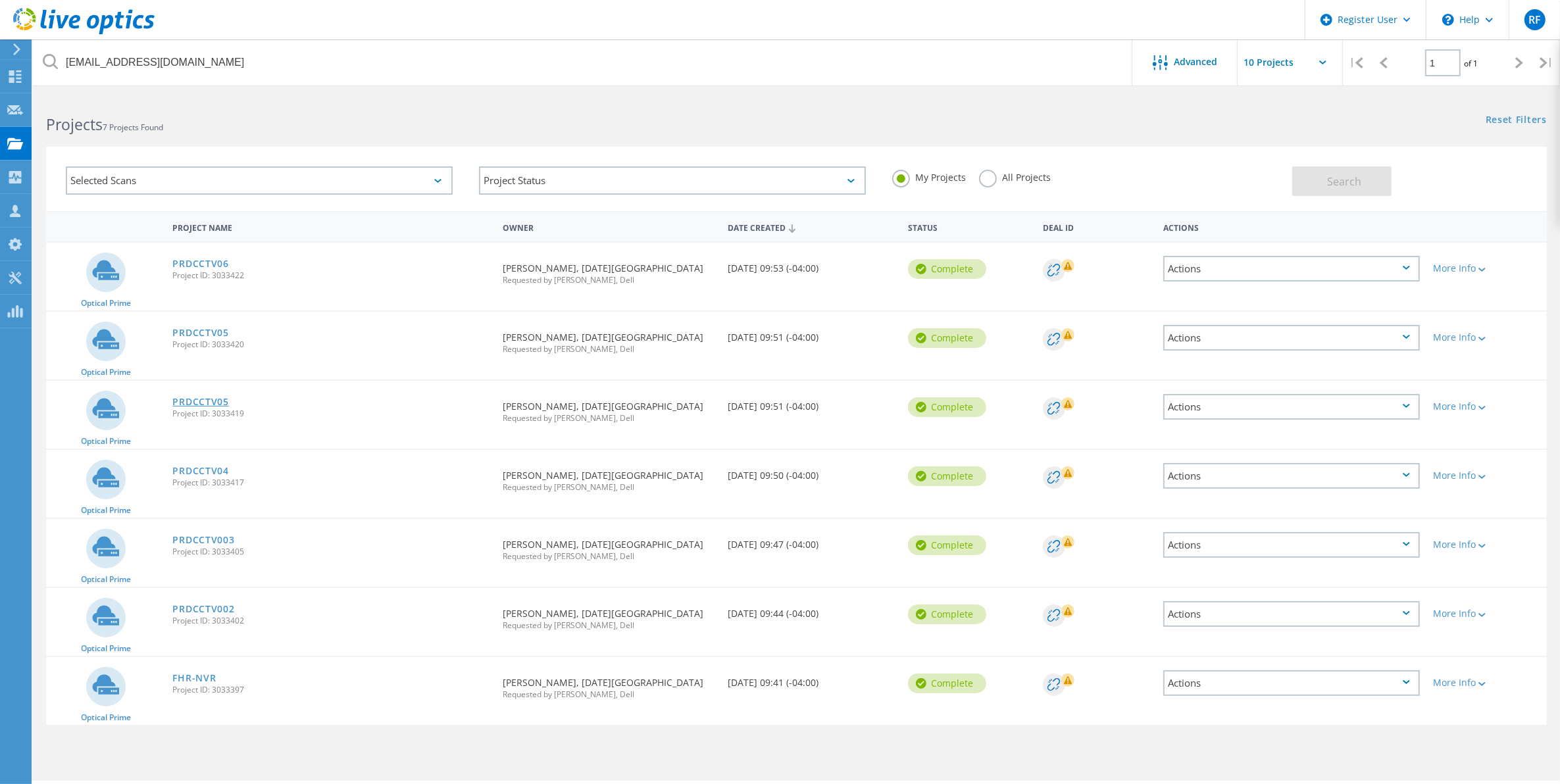
click at [207, 399] on link "PRDCCTV05" at bounding box center [200, 402] width 56 height 9
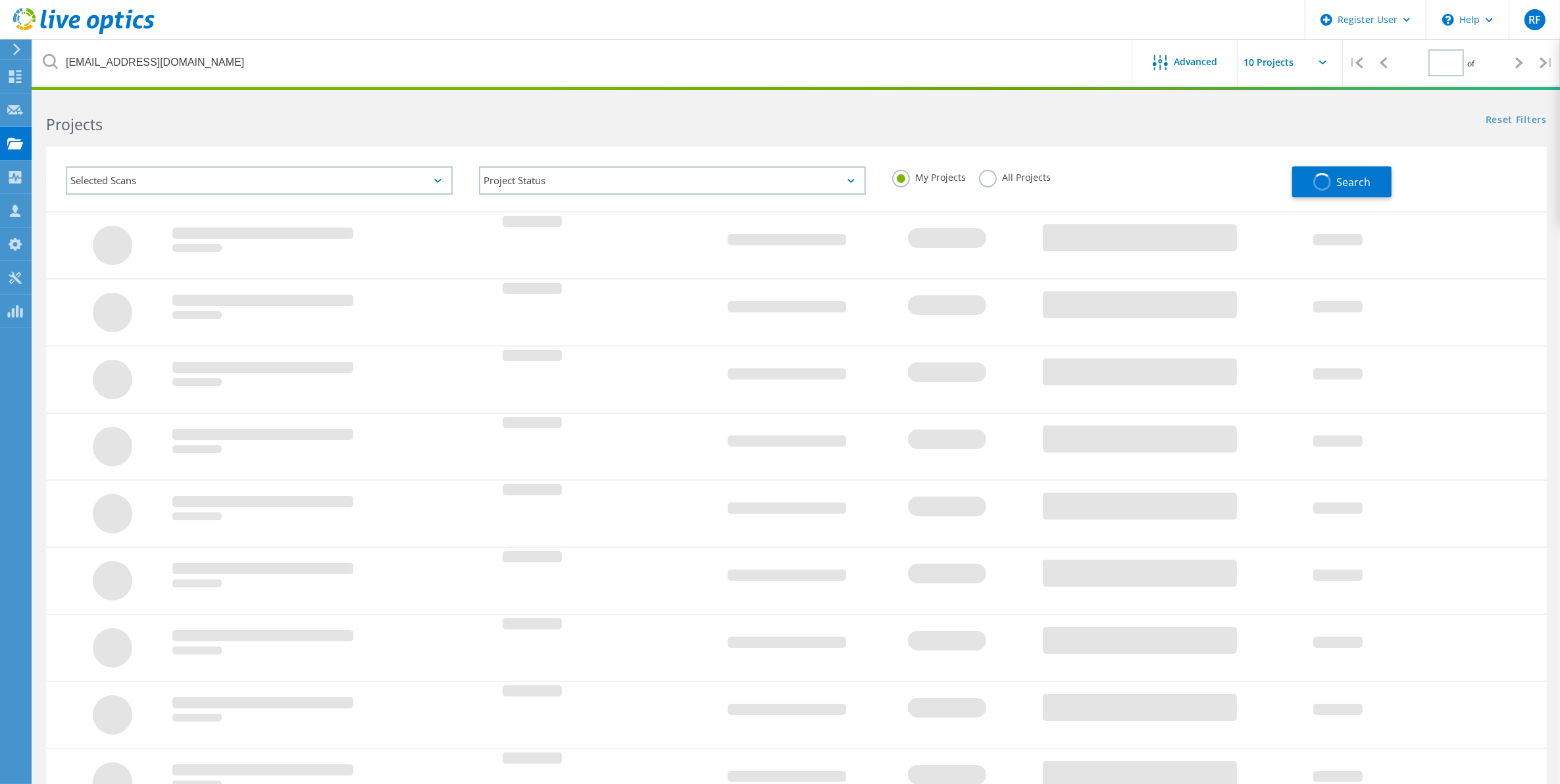
type input "1"
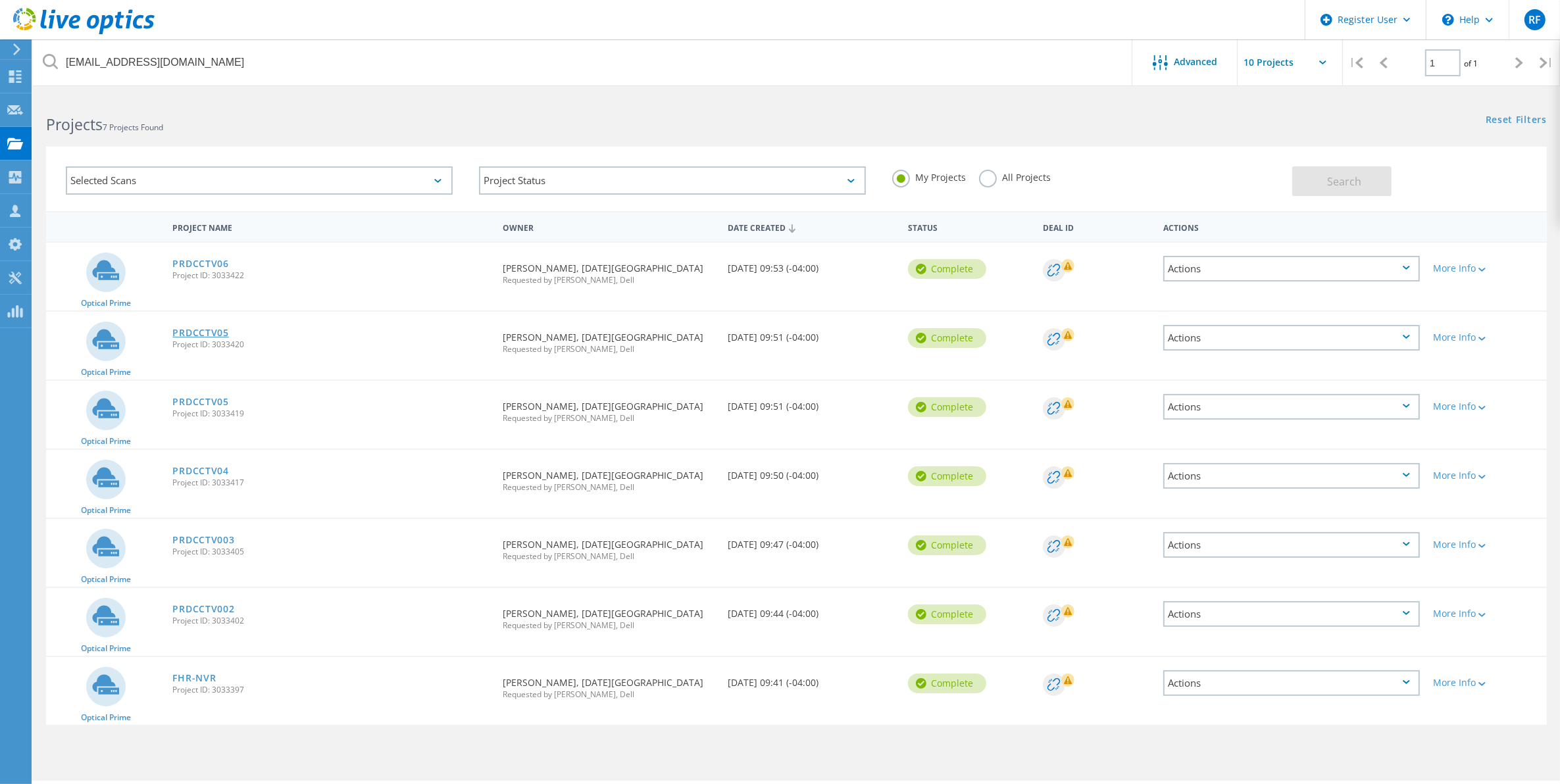
click at [211, 330] on link "PRDCCTV05" at bounding box center [200, 333] width 56 height 9
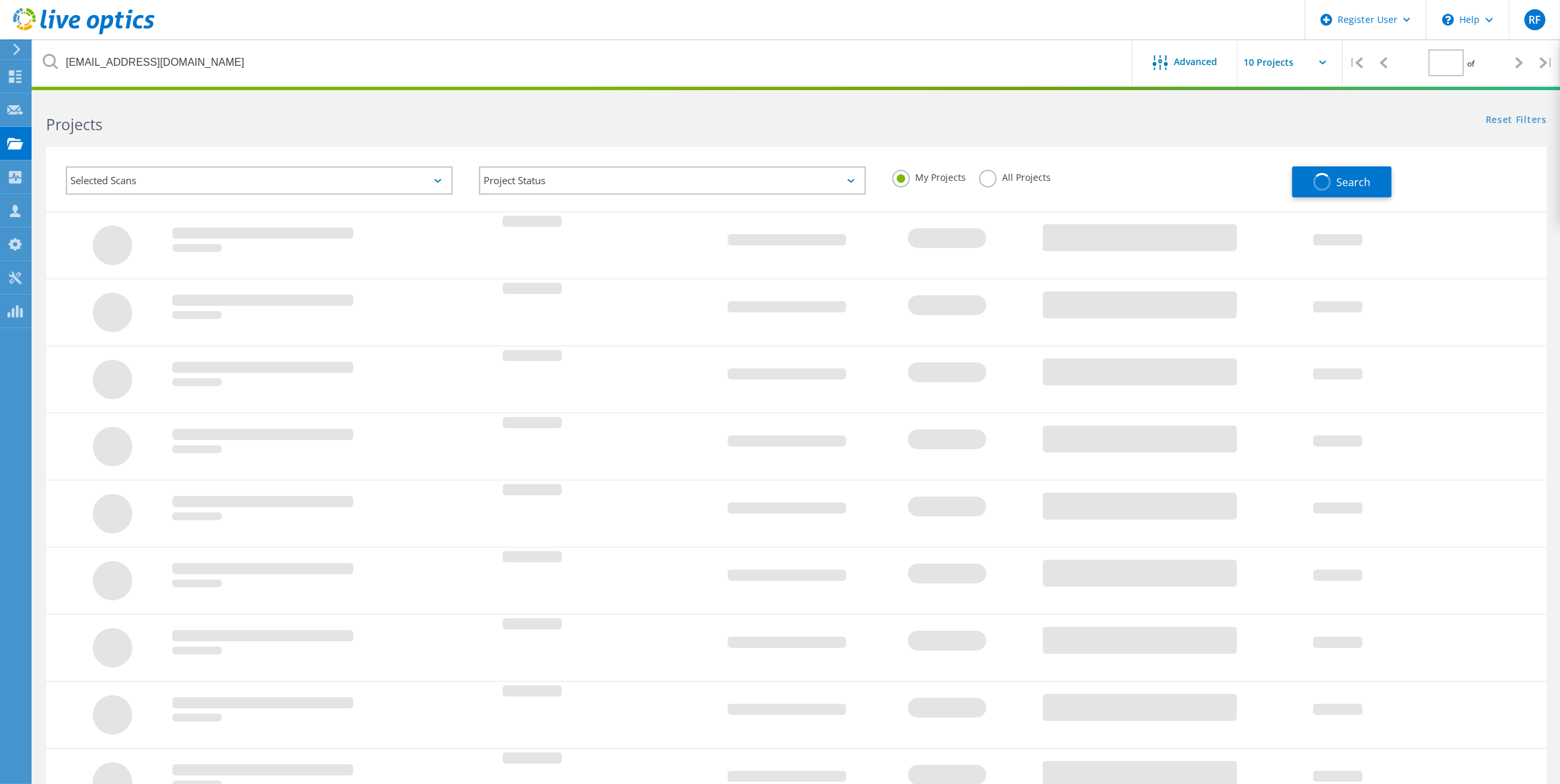
type input "1"
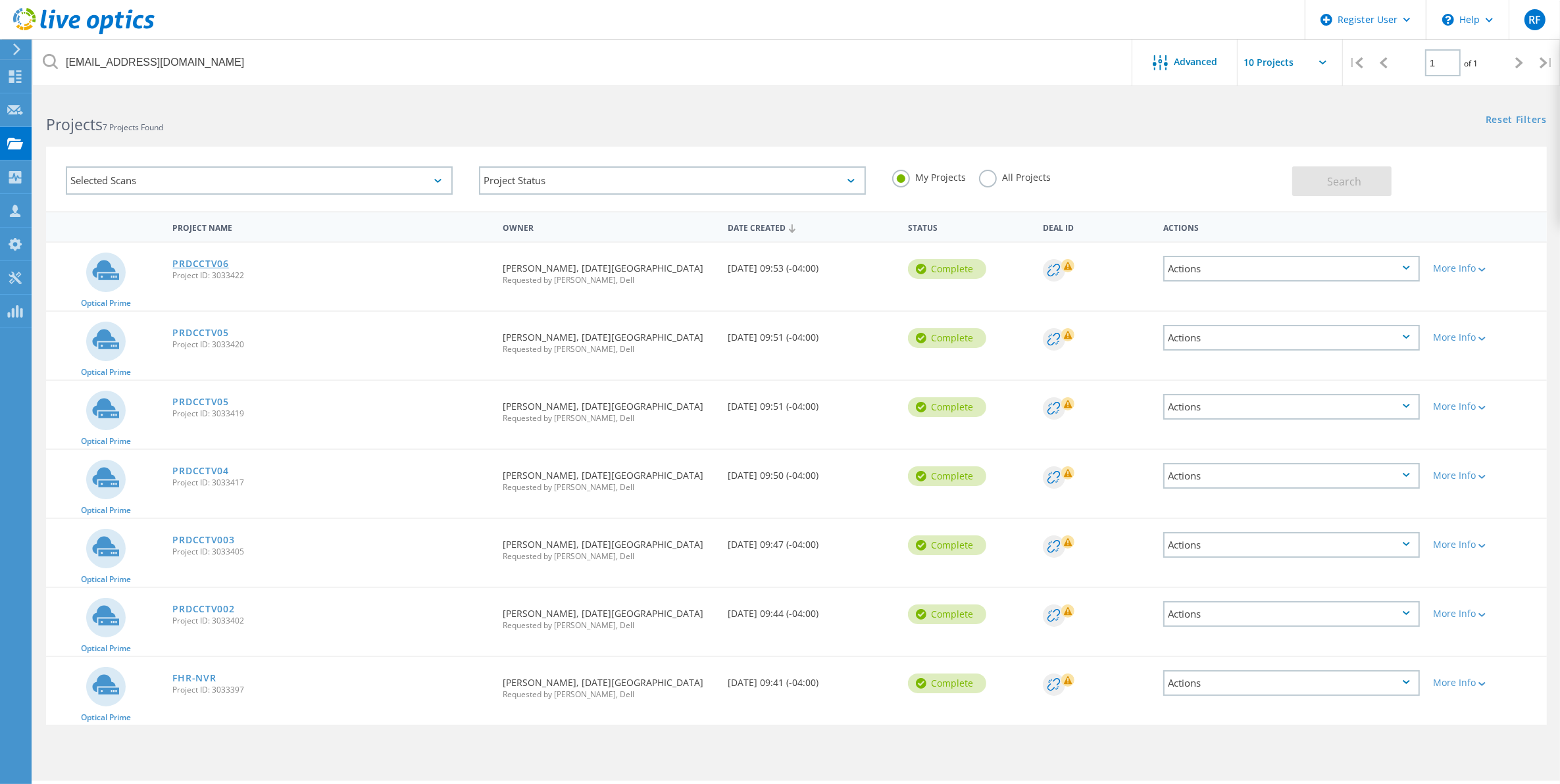
click at [206, 261] on link "PRDCCTV06" at bounding box center [200, 263] width 56 height 9
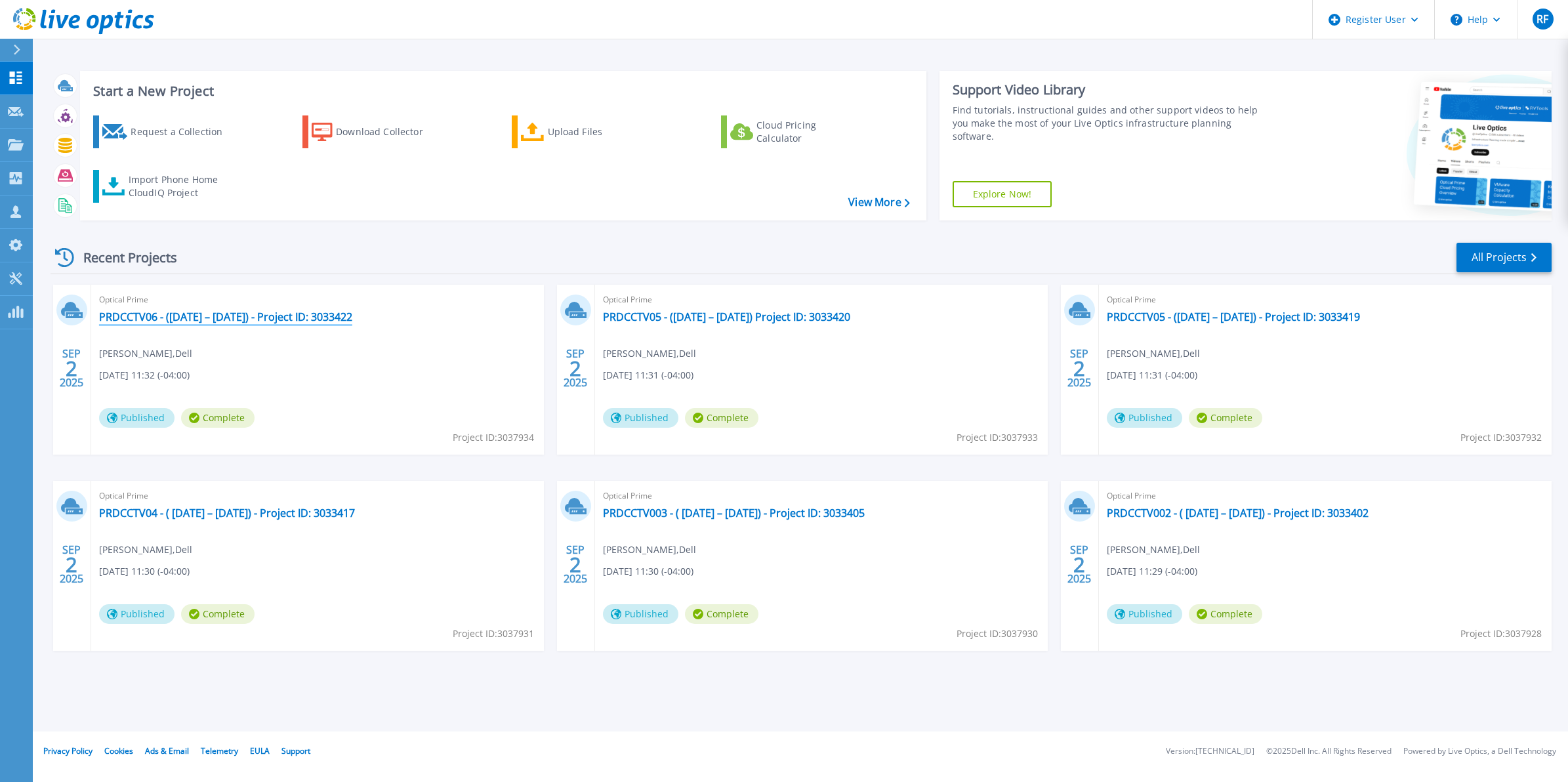
click at [280, 317] on link "PRDCCTV06 - ([DATE] – [DATE]) - Project ID: 3033422" at bounding box center [226, 317] width 254 height 13
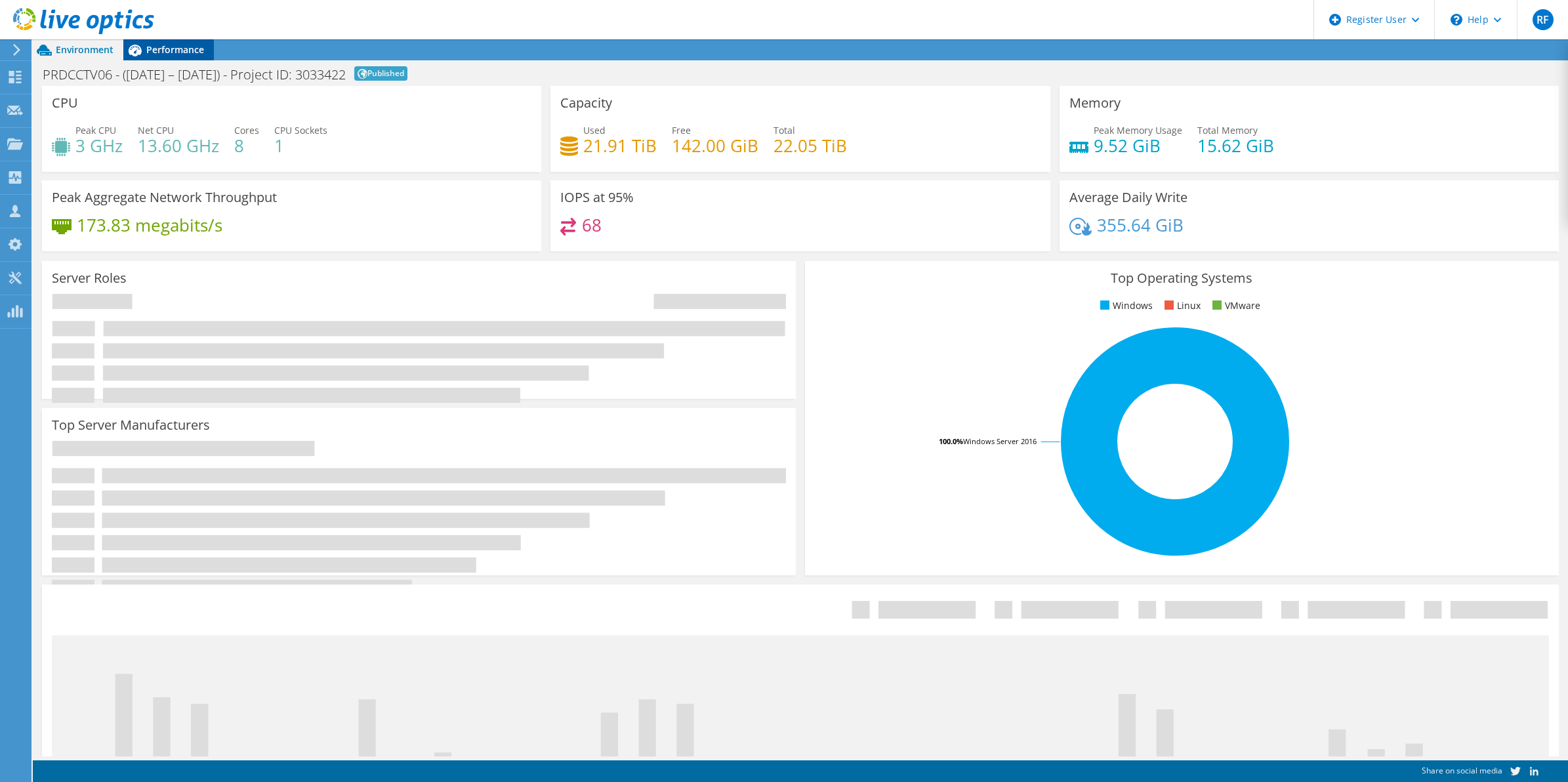
click at [181, 60] on div "Performance" at bounding box center [169, 50] width 91 height 21
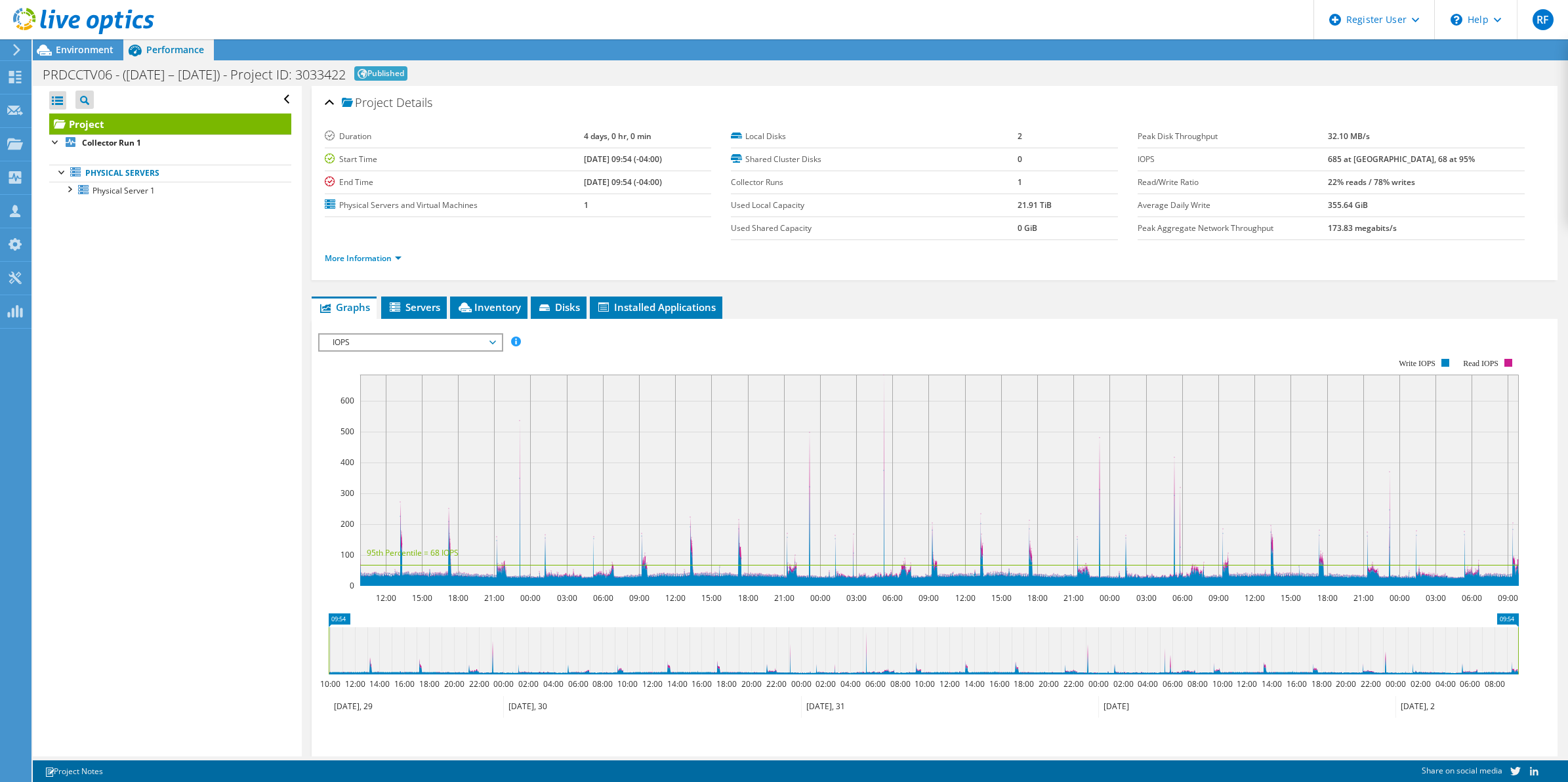
click at [181, 57] on div "Performance" at bounding box center [169, 50] width 91 height 21
click at [487, 312] on span "Inventory" at bounding box center [489, 307] width 65 height 13
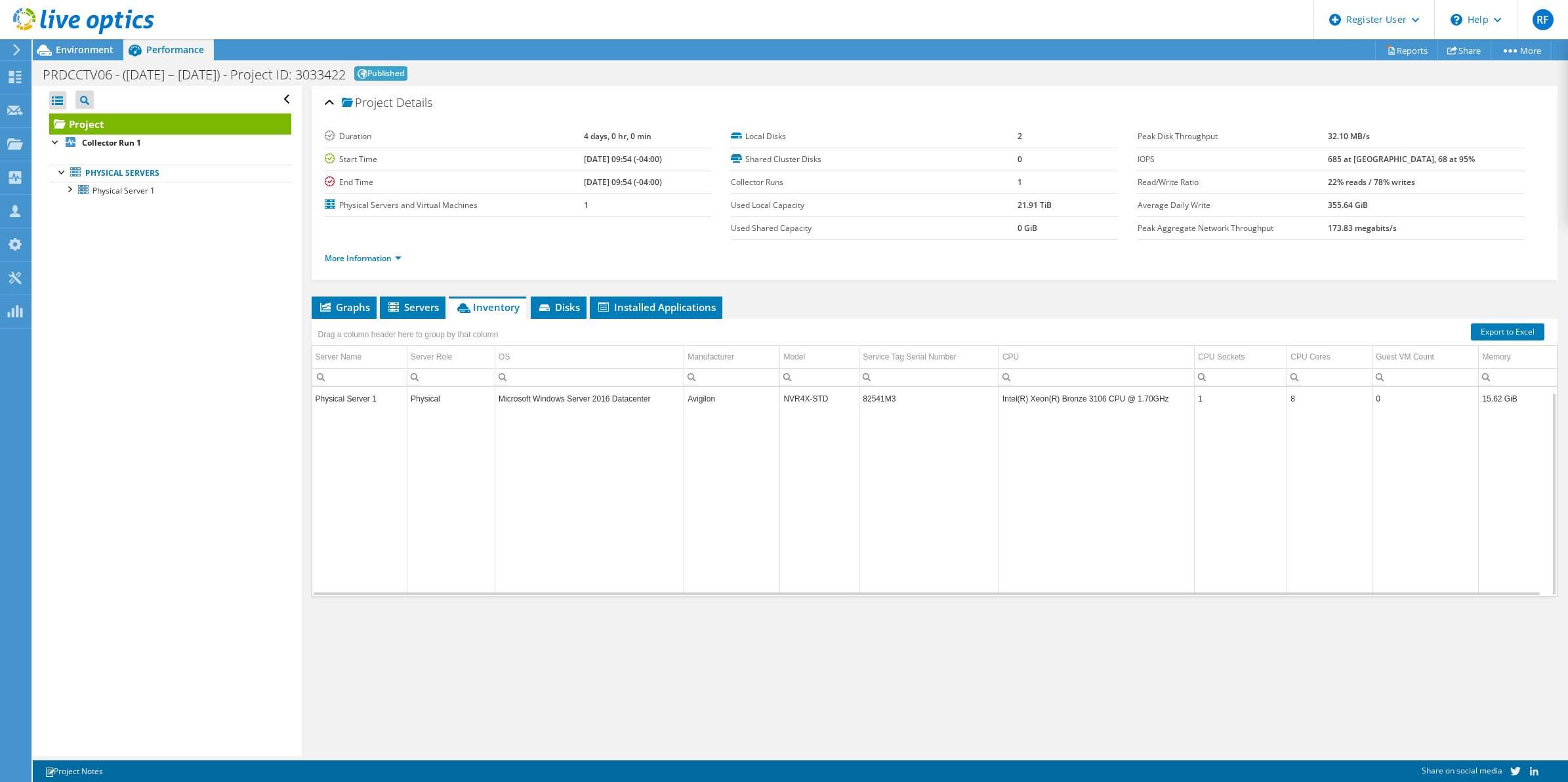
scroll to position [4, 0]
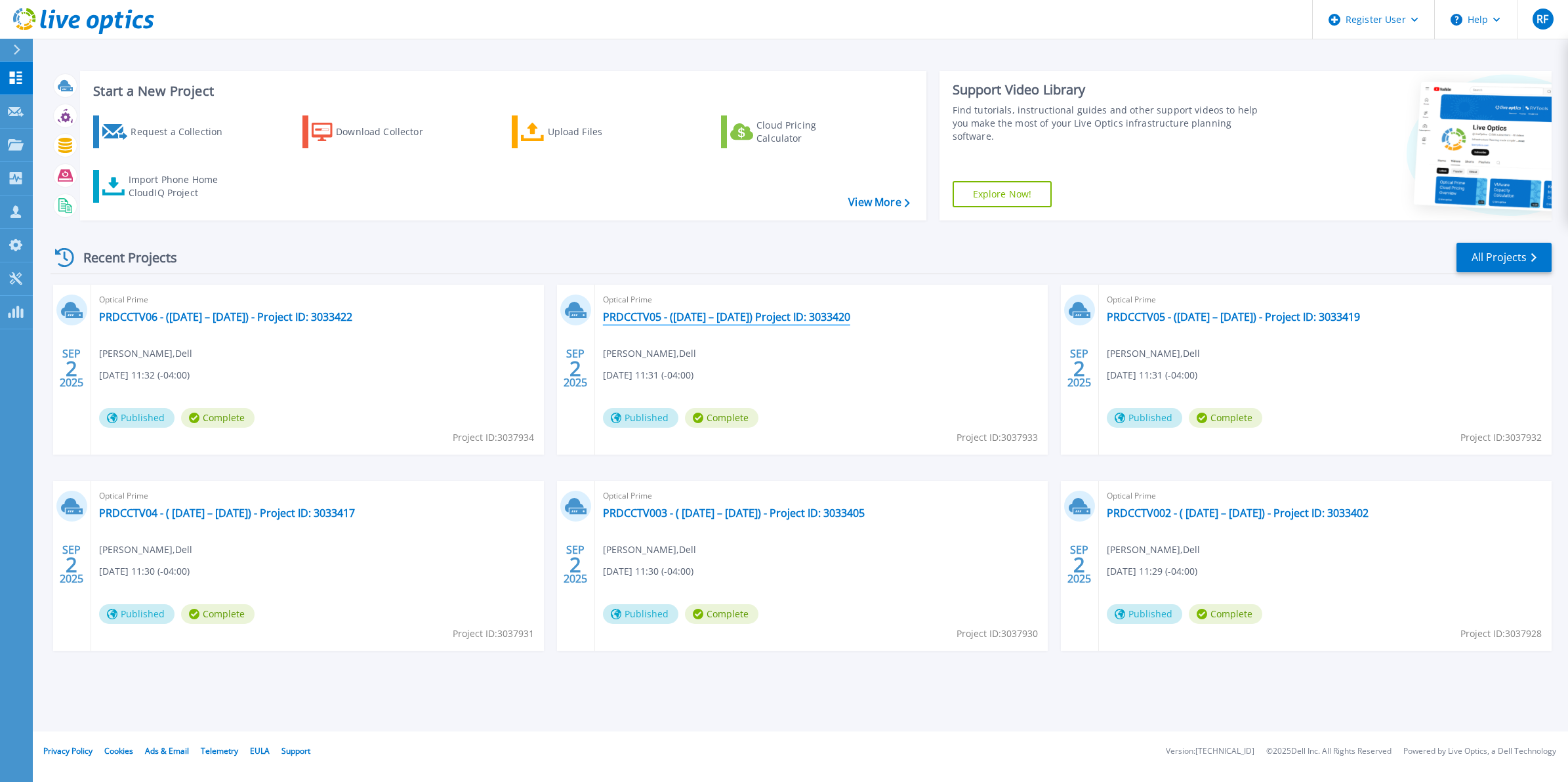
click at [687, 322] on link "PRDCCTV05 - ([DATE] – [DATE]) Project ID: 3033420" at bounding box center [726, 317] width 247 height 13
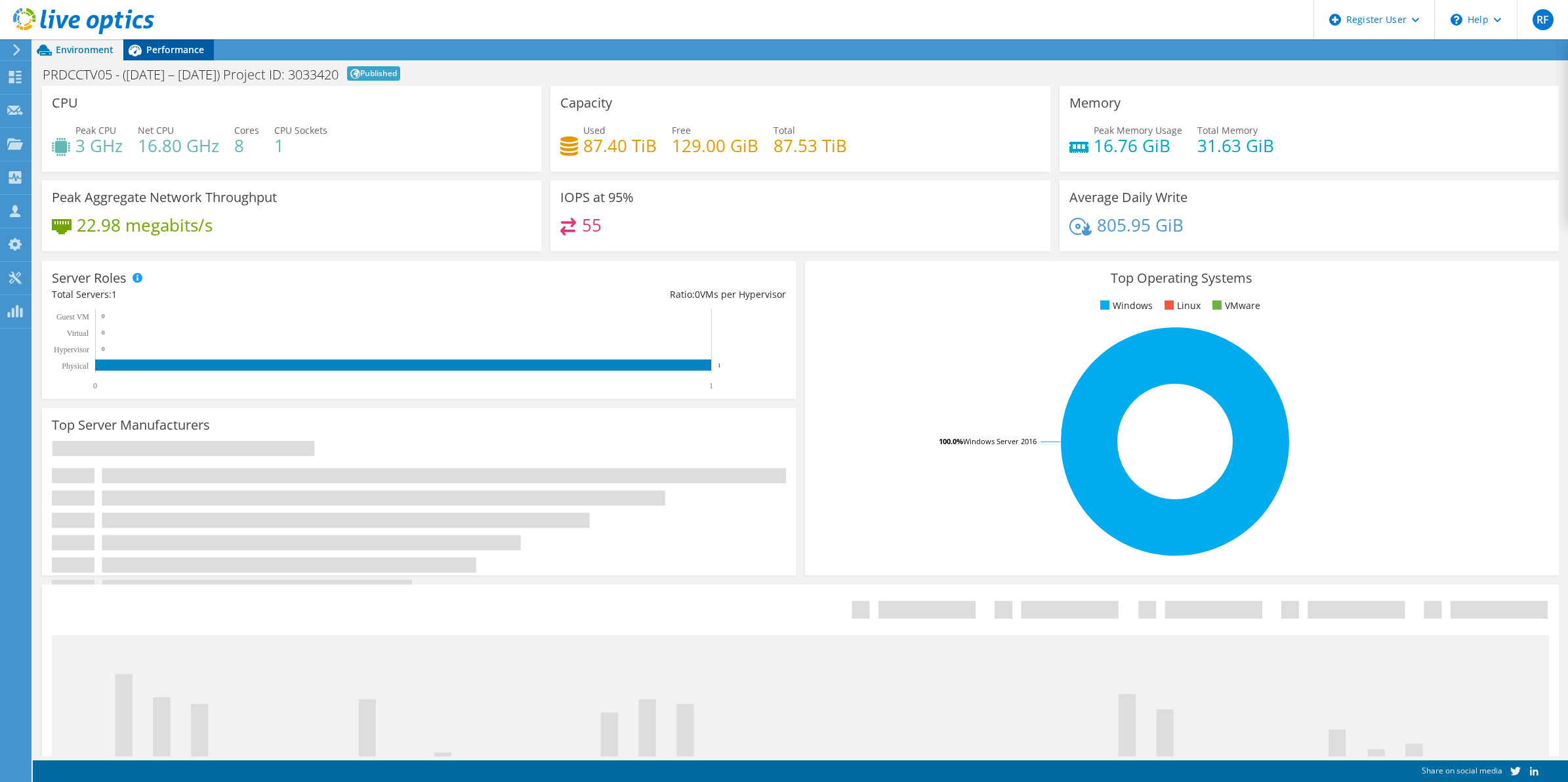
click at [171, 48] on span "Performance" at bounding box center [175, 49] width 57 height 12
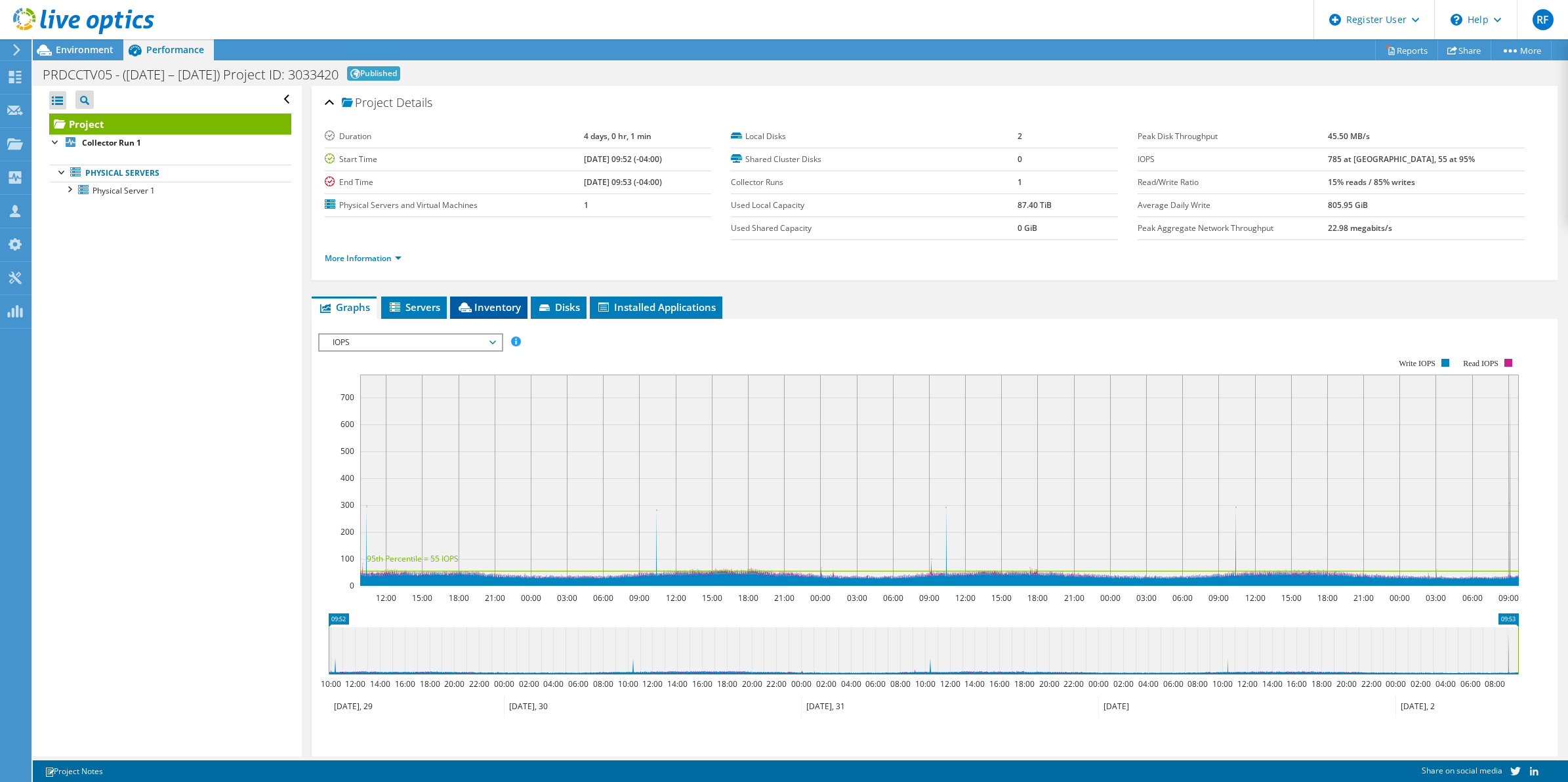
click at [494, 318] on li "Inventory" at bounding box center [489, 307] width 78 height 22
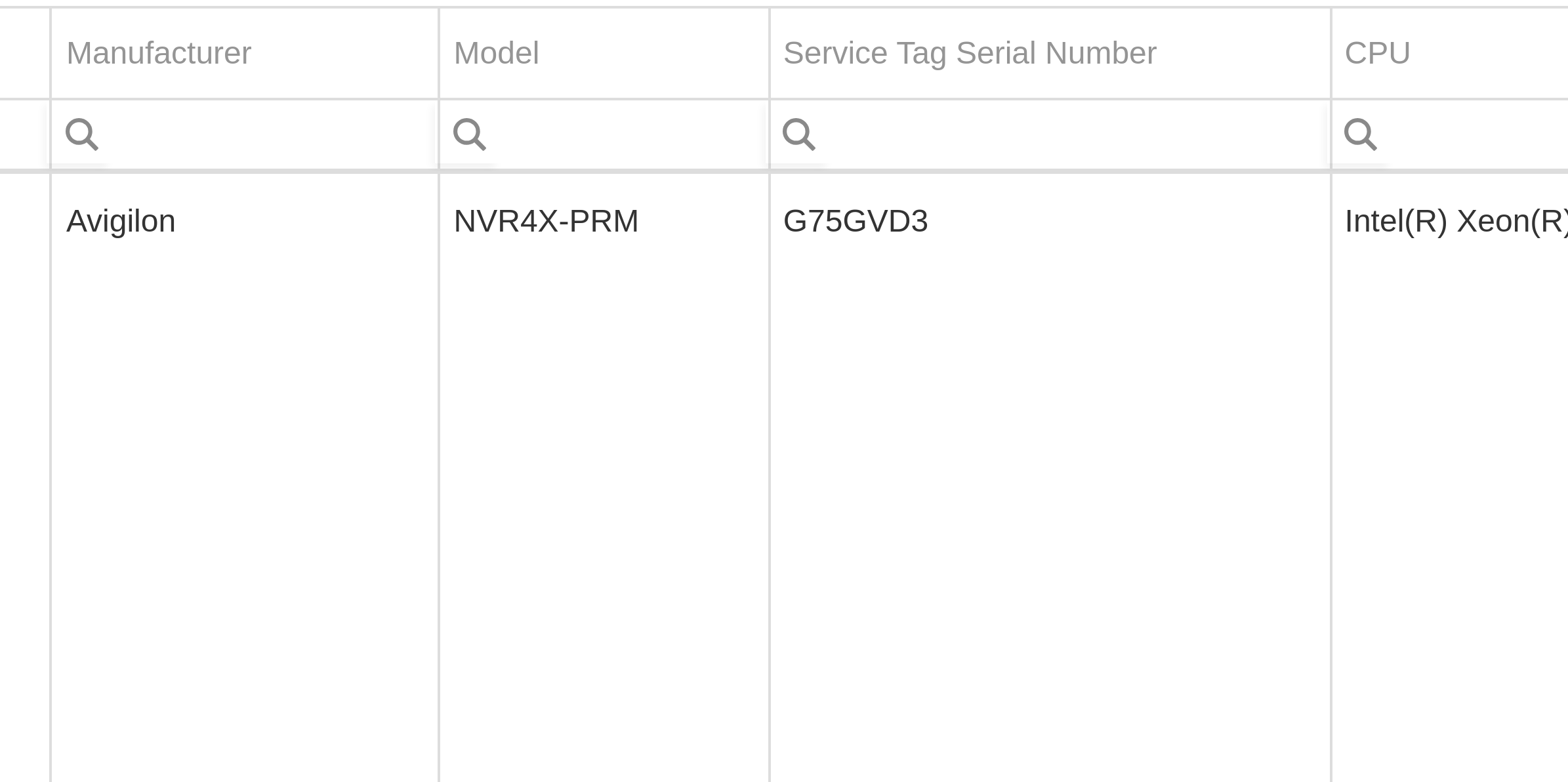
scroll to position [4, 0]
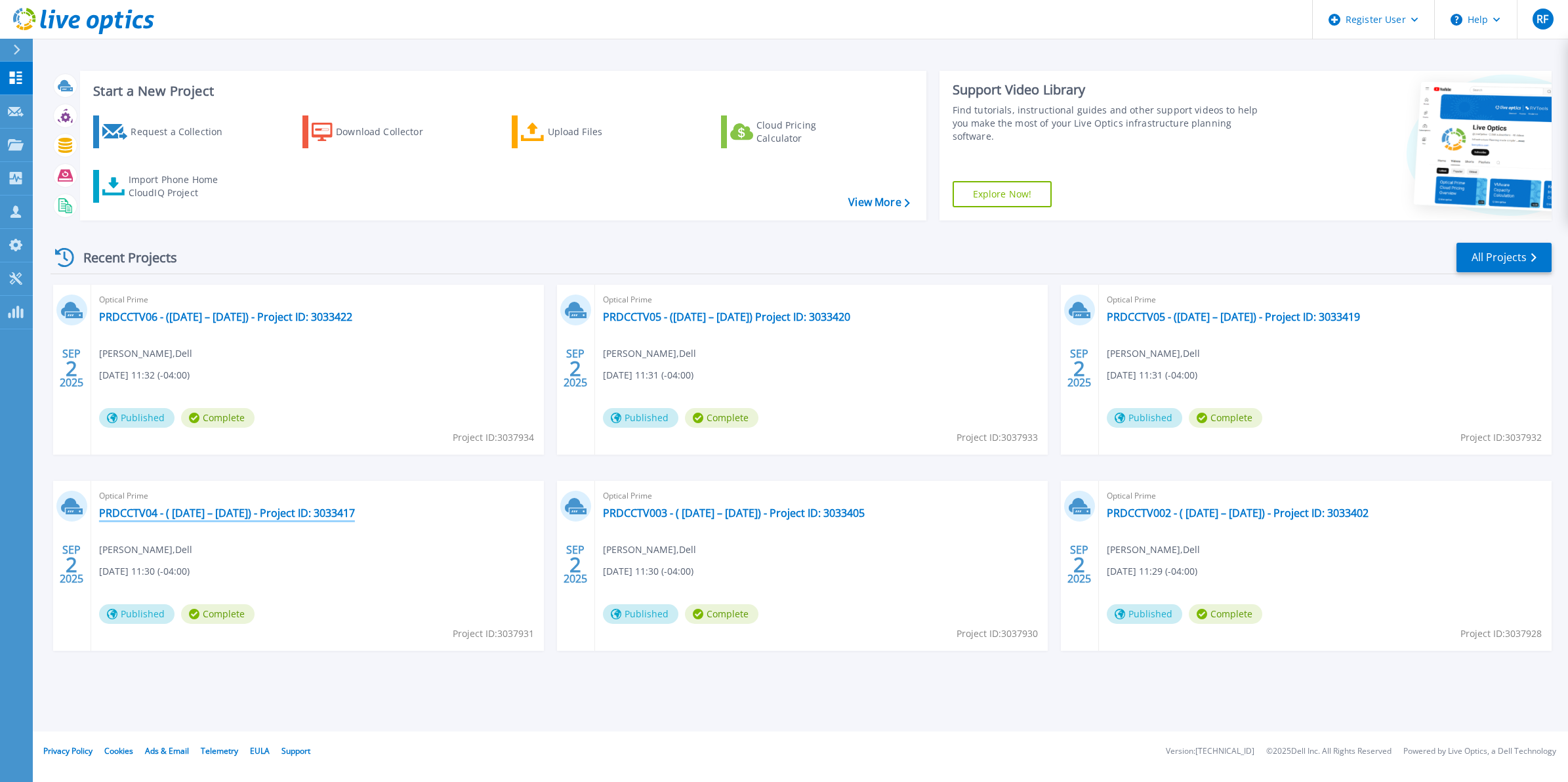
click at [187, 511] on link "PRDCCTV04 - ( [DATE] – [DATE]) - Project ID: 3033417" at bounding box center [227, 513] width 256 height 13
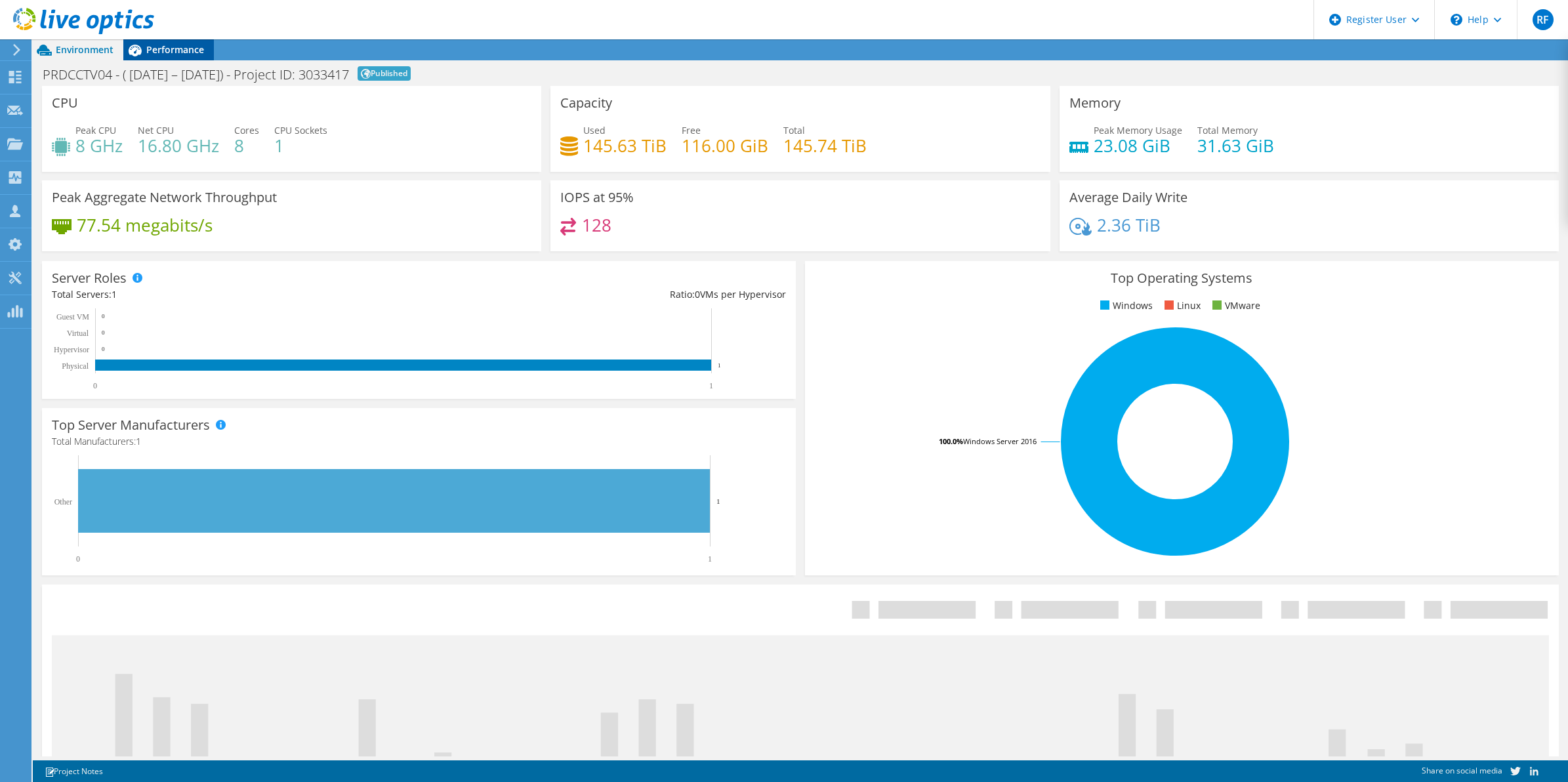
click at [166, 50] on span "Performance" at bounding box center [175, 49] width 57 height 12
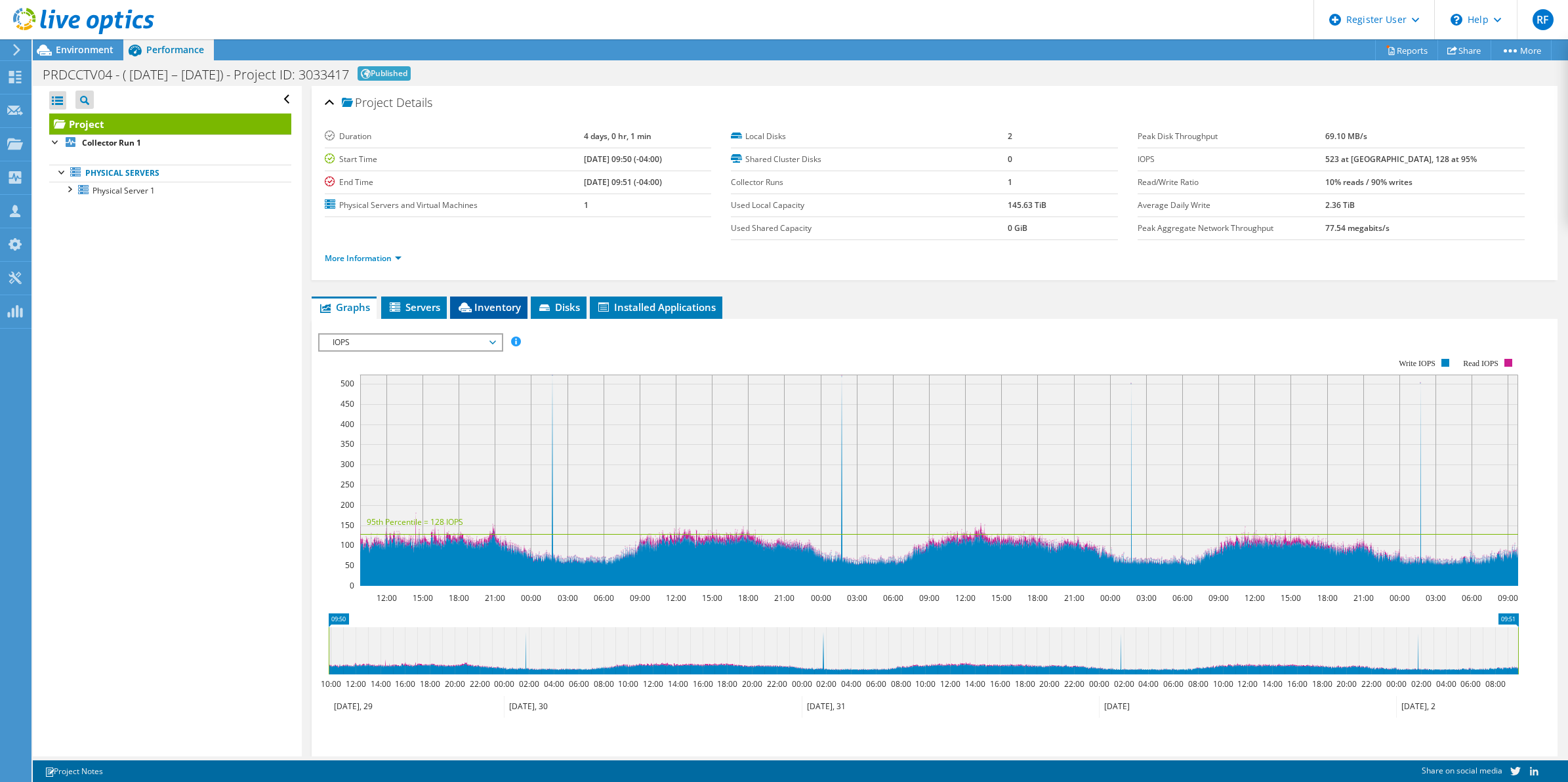
click at [488, 297] on li "Inventory" at bounding box center [489, 307] width 78 height 22
